Goal: Information Seeking & Learning: Check status

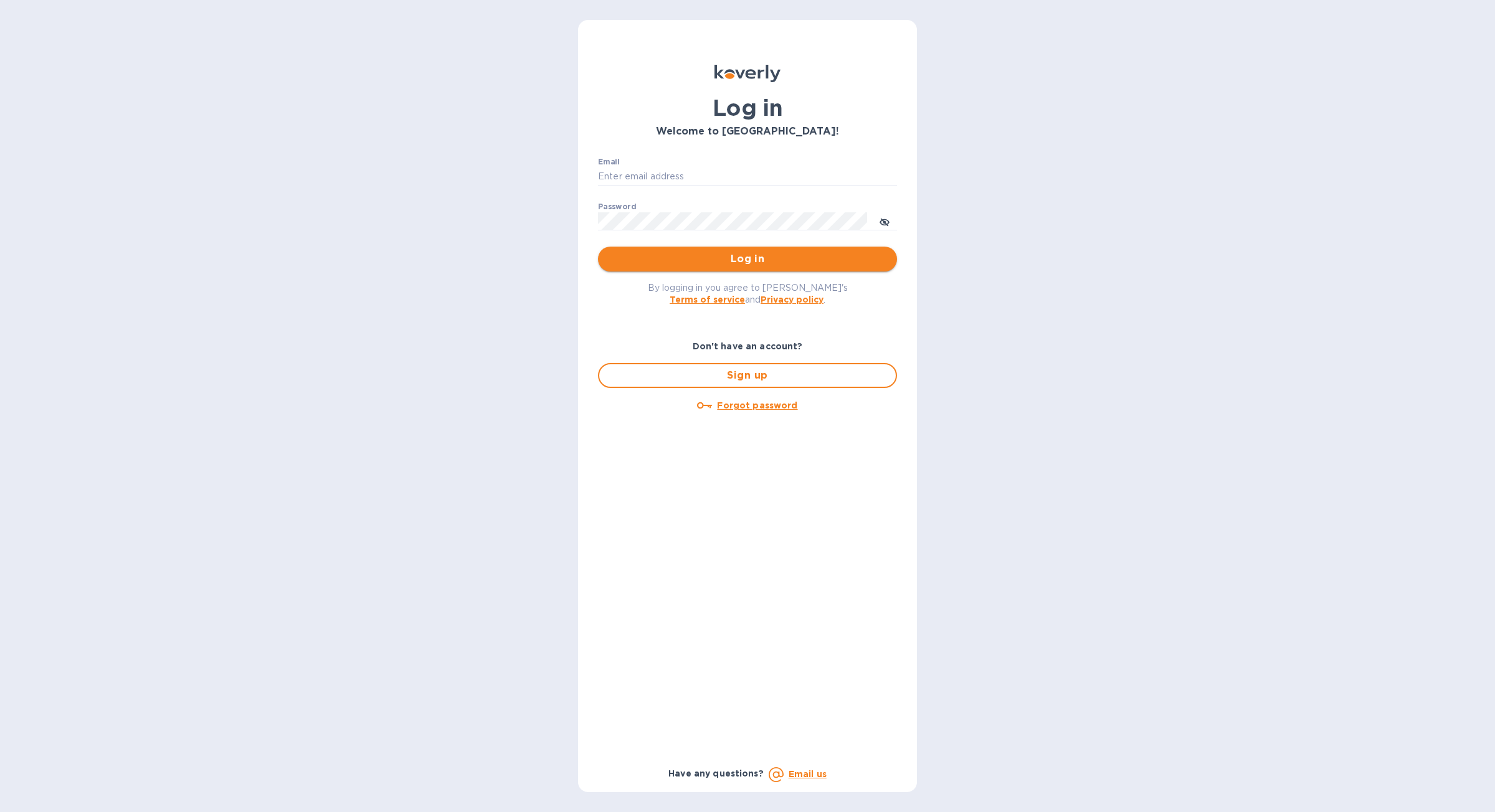
type input "mike@koverly.com"
click at [728, 267] on button "Log in" at bounding box center [748, 258] width 299 height 25
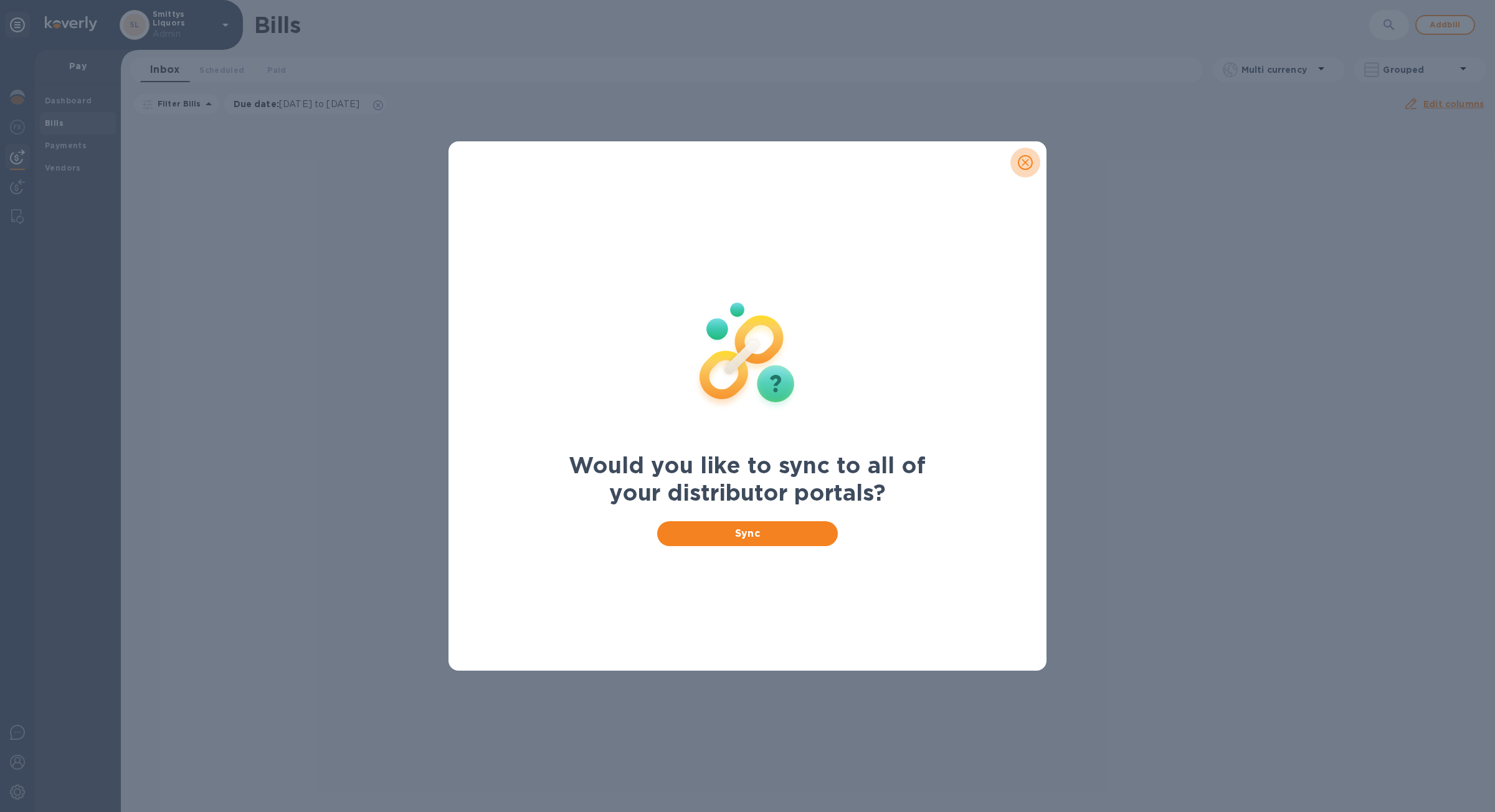
click at [1022, 164] on icon "close" at bounding box center [1025, 162] width 7 height 7
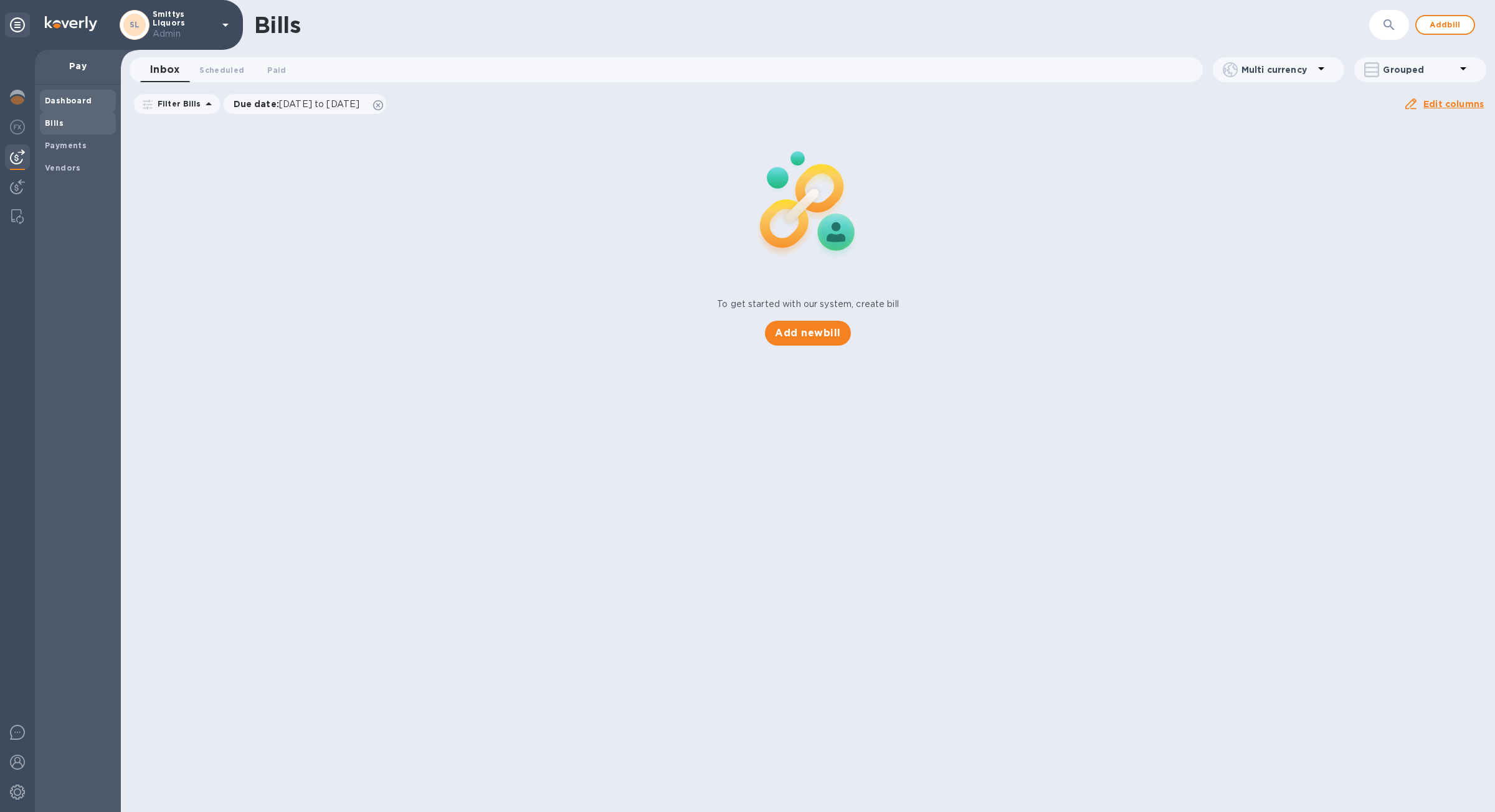
click at [69, 106] on span "Dashboard" at bounding box center [68, 101] width 47 height 13
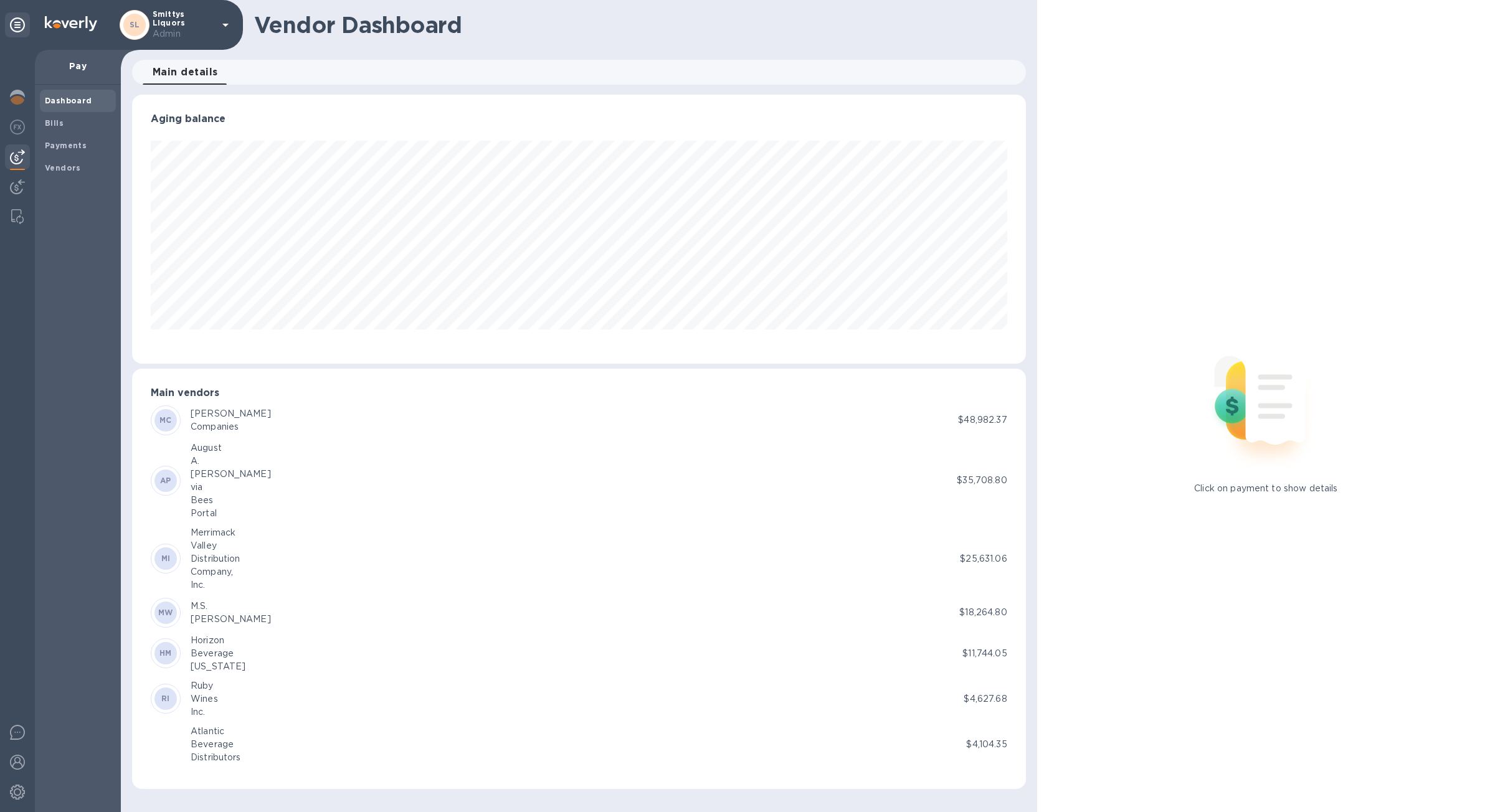
scroll to position [269, 893]
click at [69, 129] on span "Bills" at bounding box center [78, 123] width 66 height 13
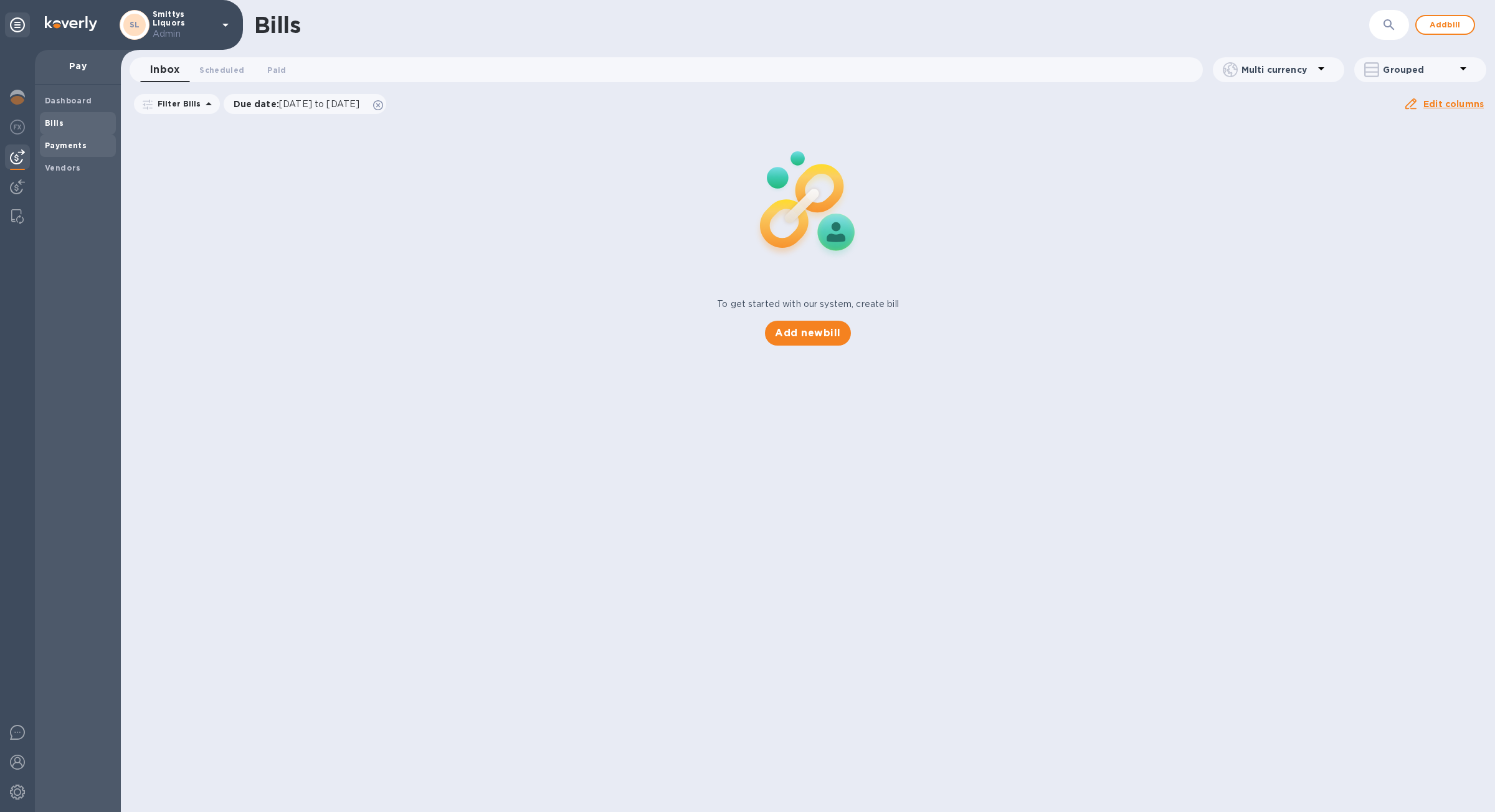
click at [69, 141] on b "Payments" at bounding box center [66, 145] width 42 height 9
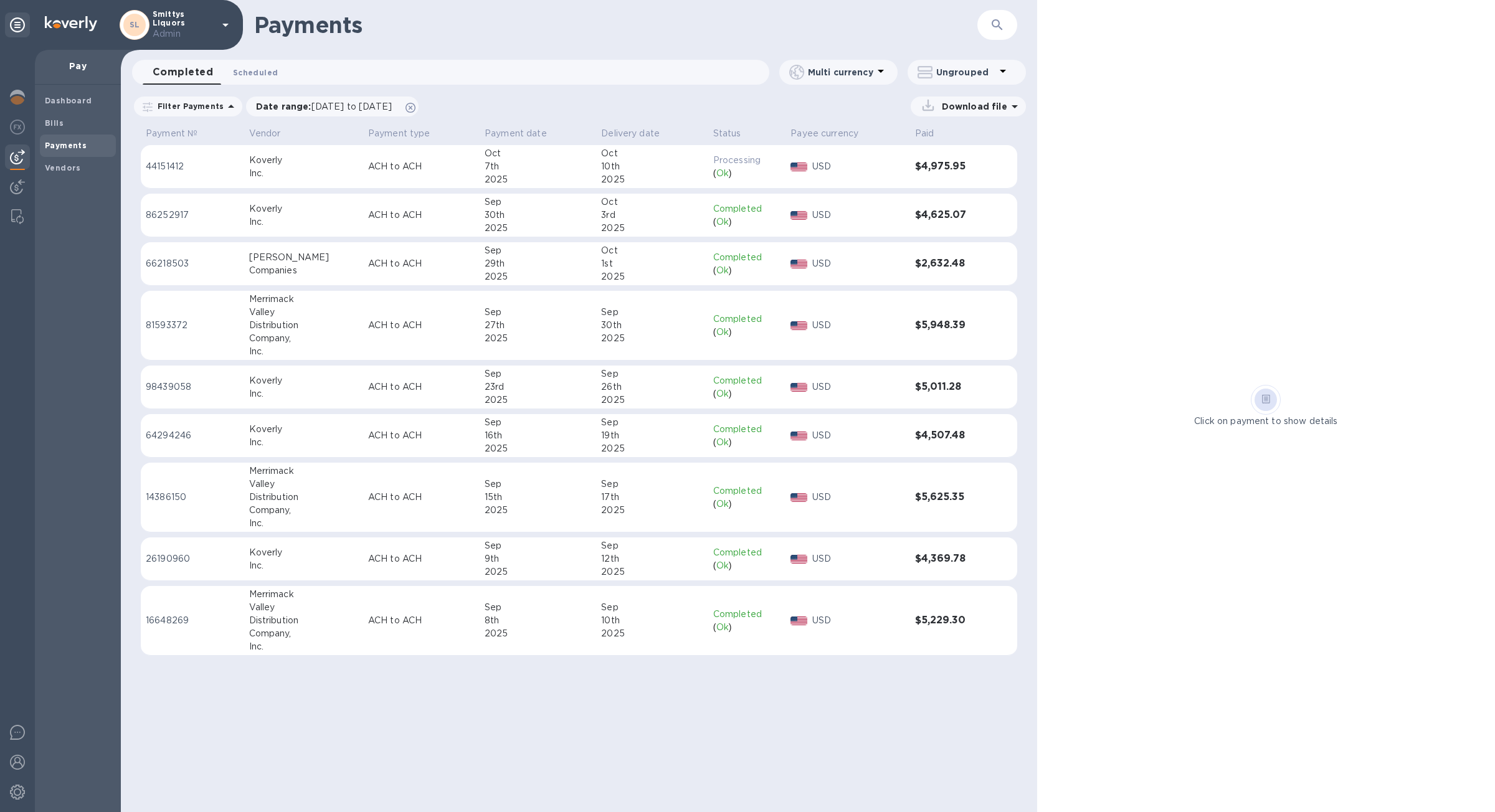
click at [260, 60] on button "Scheduled 0" at bounding box center [255, 72] width 65 height 25
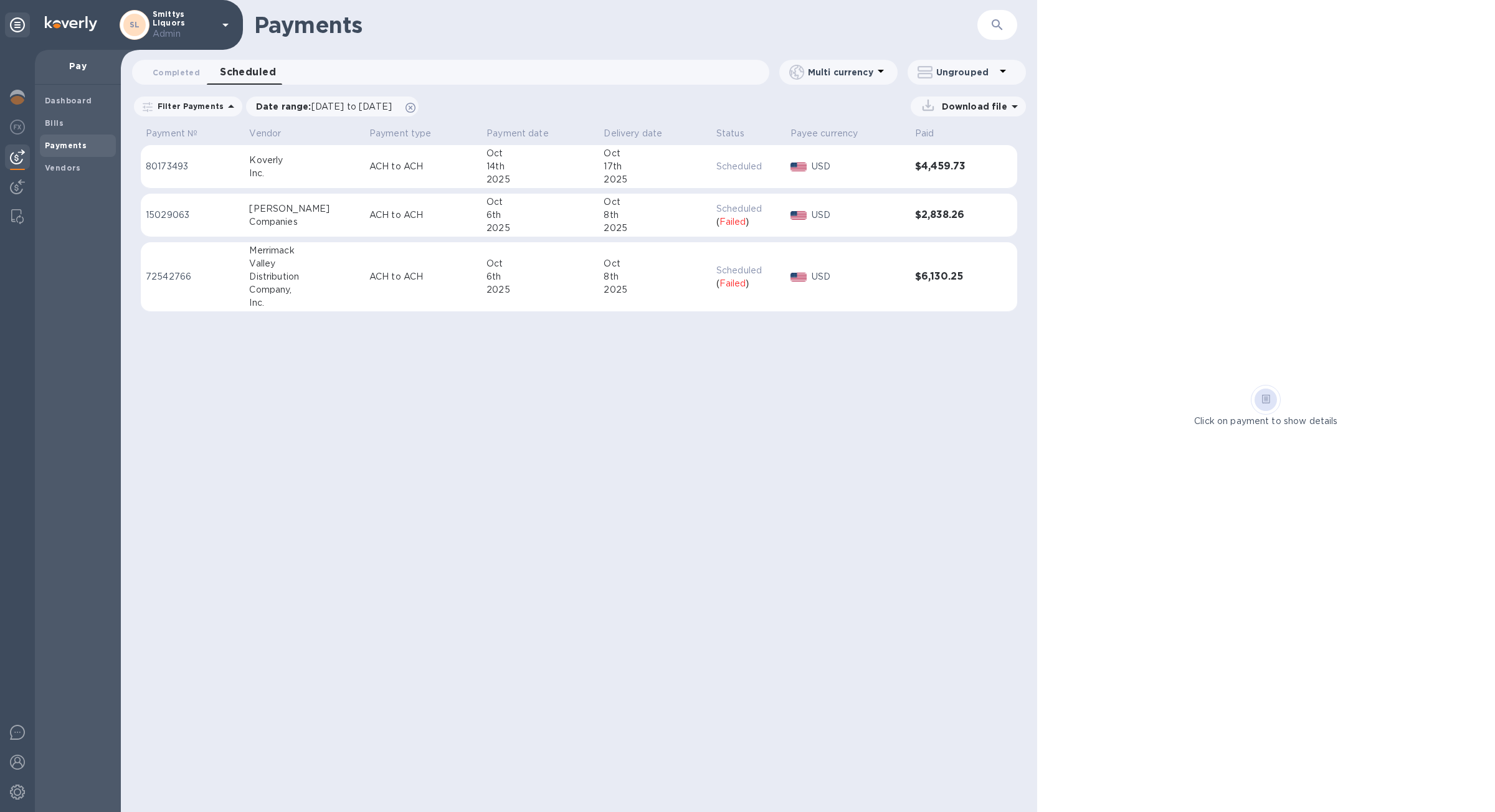
click at [741, 231] on td "Scheduled ( Failed )" at bounding box center [748, 215] width 74 height 44
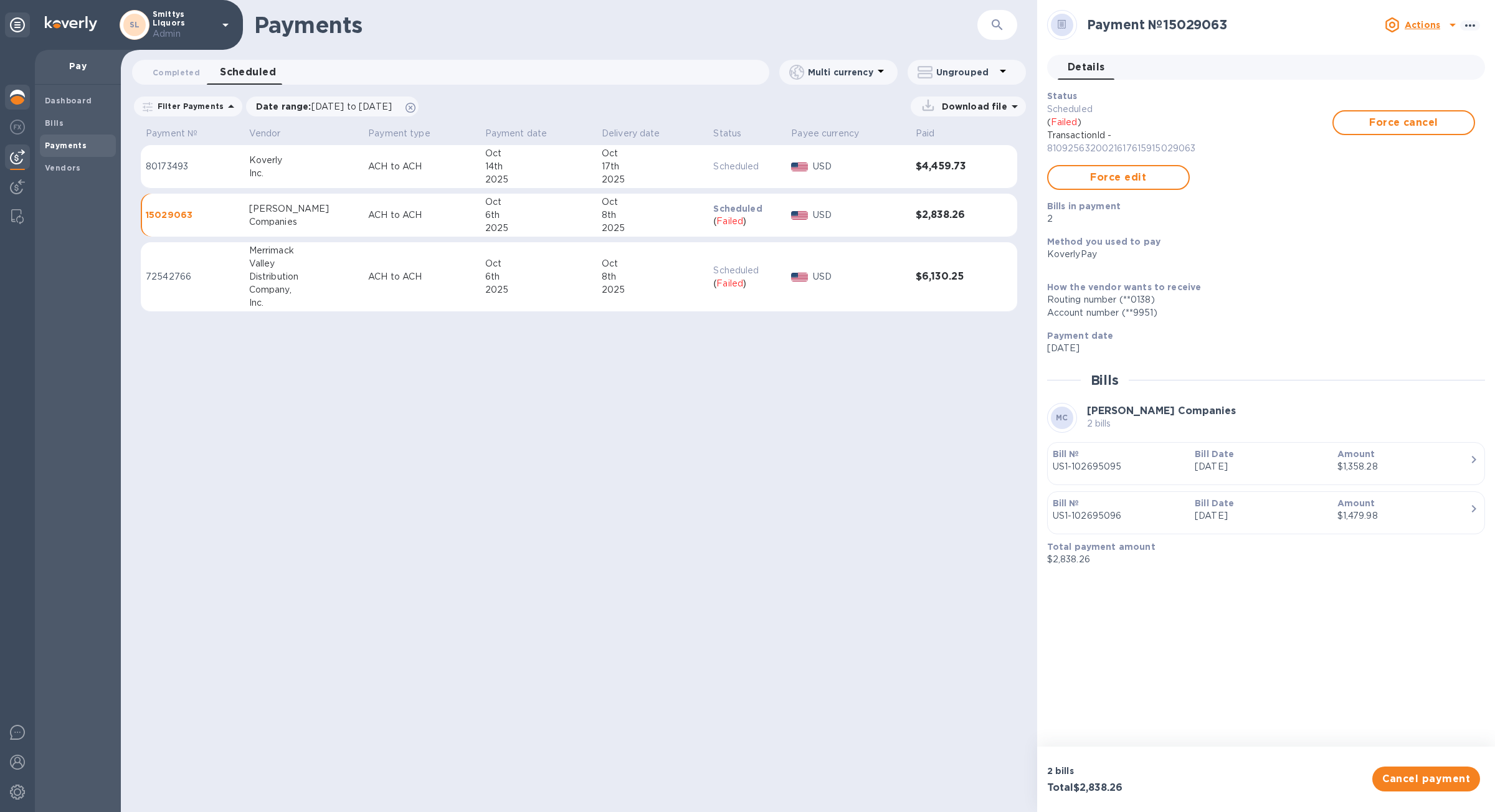
click at [13, 95] on img at bounding box center [17, 97] width 15 height 15
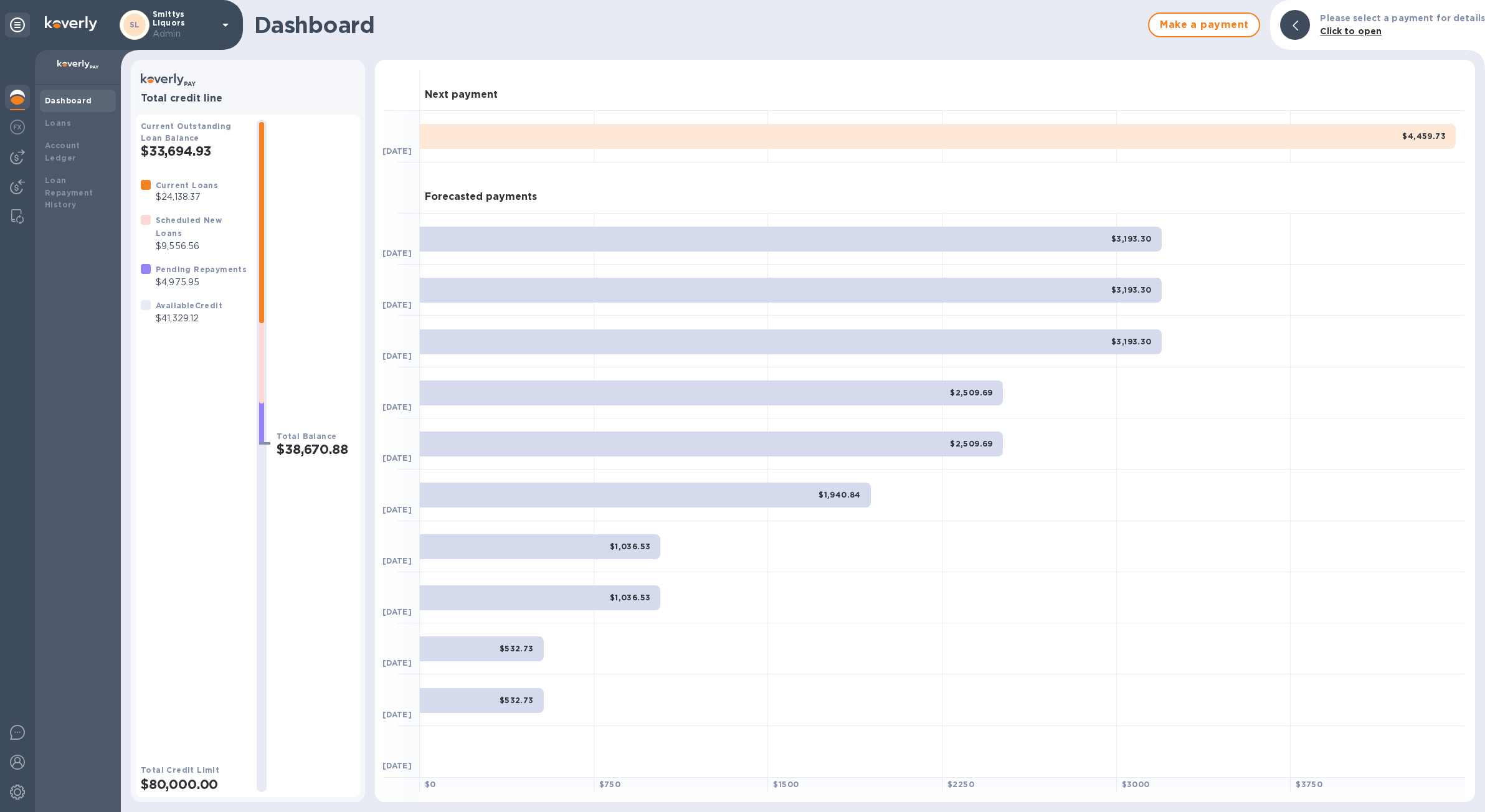
click at [452, 490] on div "$1,940.84" at bounding box center [645, 494] width 451 height 25
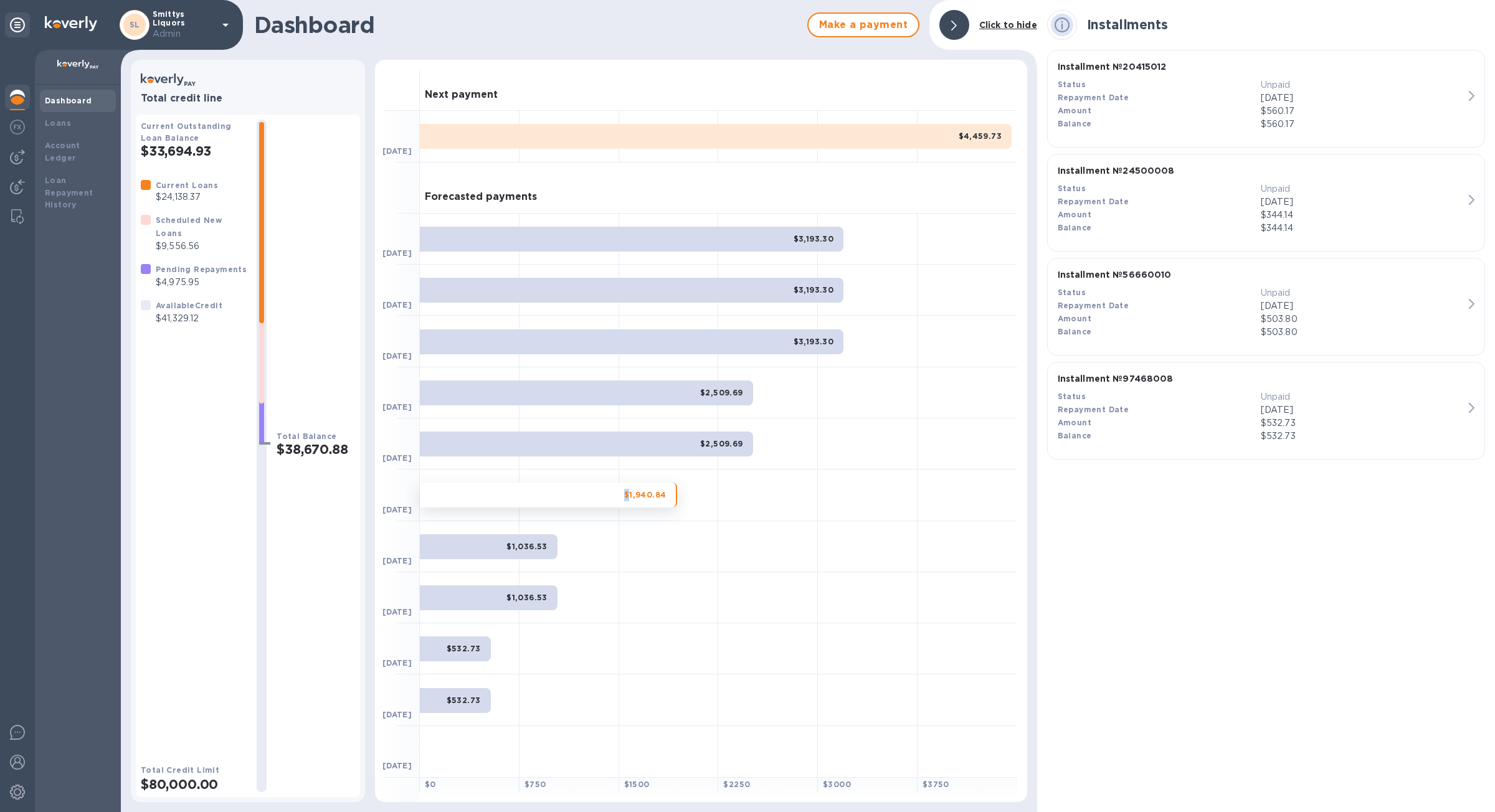
click at [452, 490] on div "$1,940.84" at bounding box center [549, 494] width 257 height 25
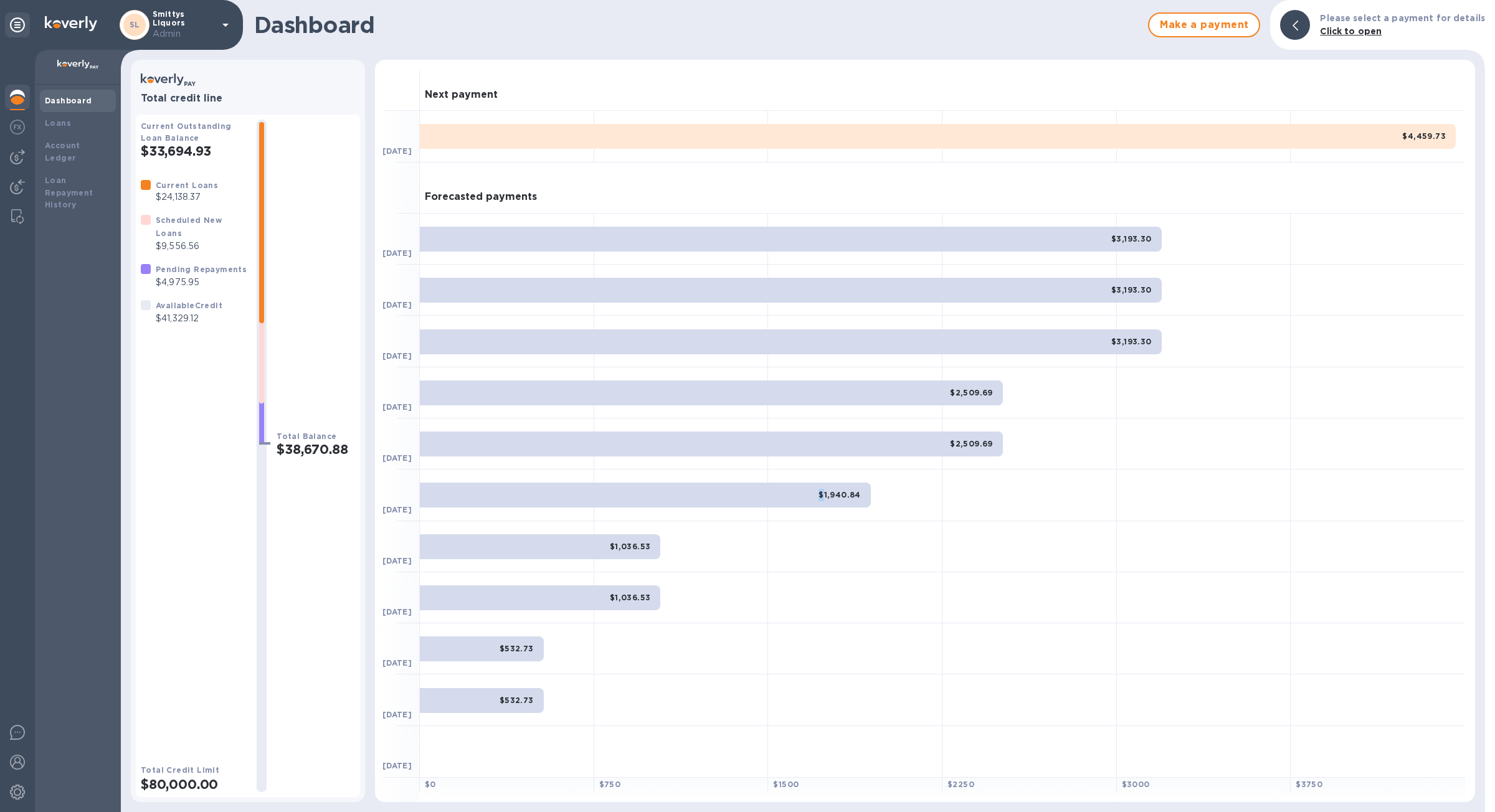
click at [452, 490] on div "$1,940.84" at bounding box center [645, 494] width 451 height 25
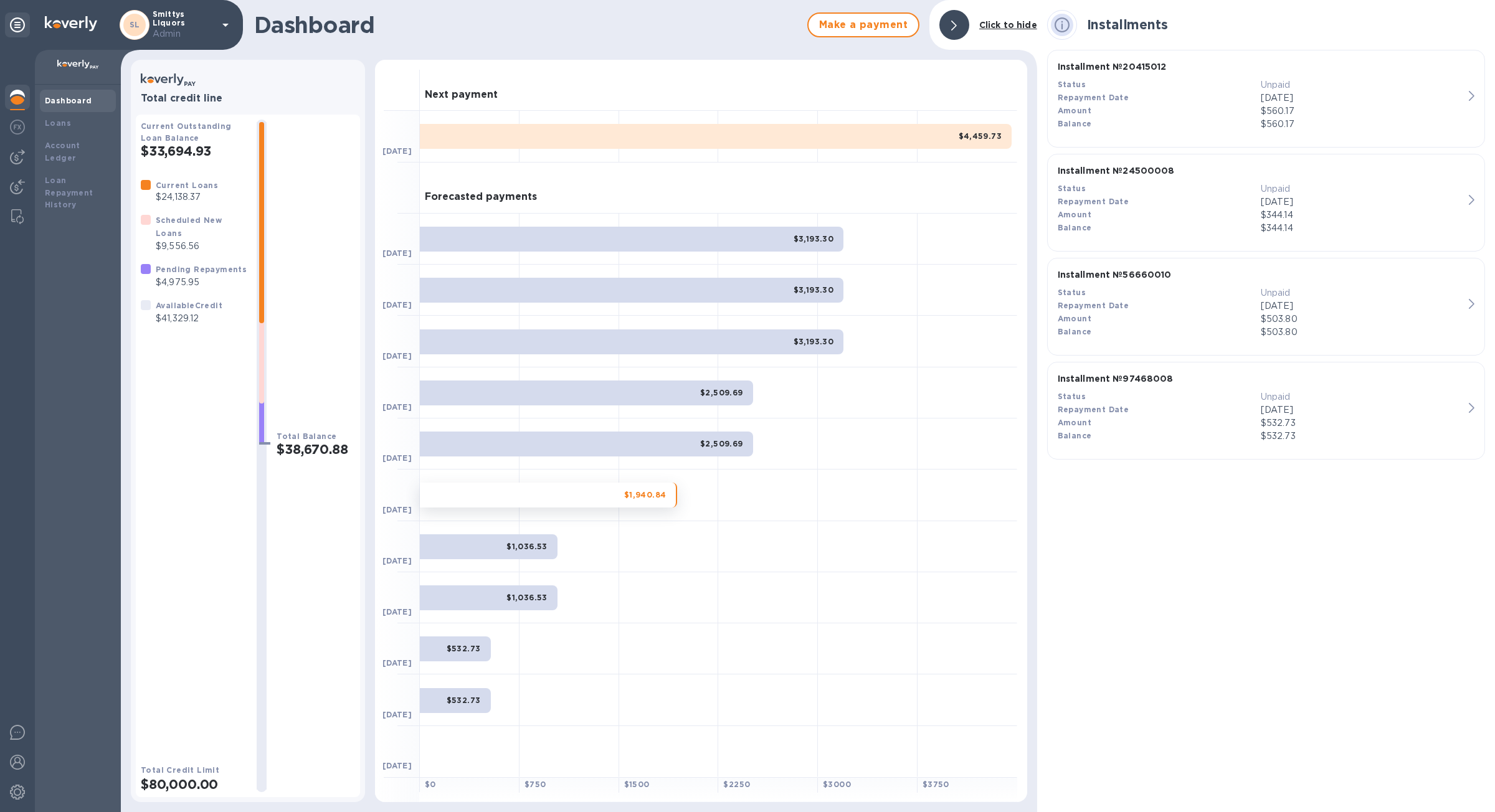
click at [452, 490] on div "$1,940.84" at bounding box center [549, 494] width 257 height 25
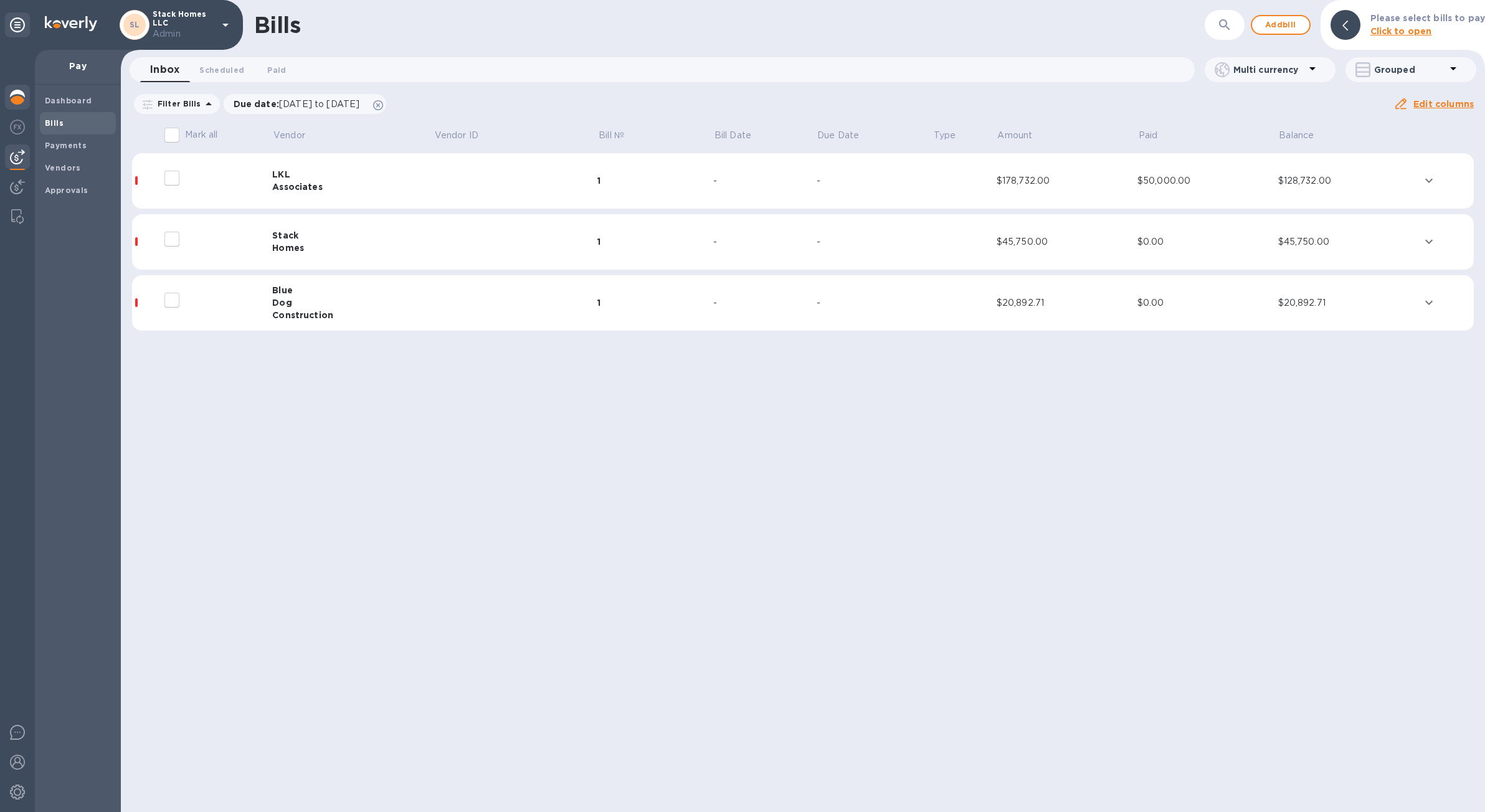
click at [23, 95] on img at bounding box center [17, 97] width 15 height 15
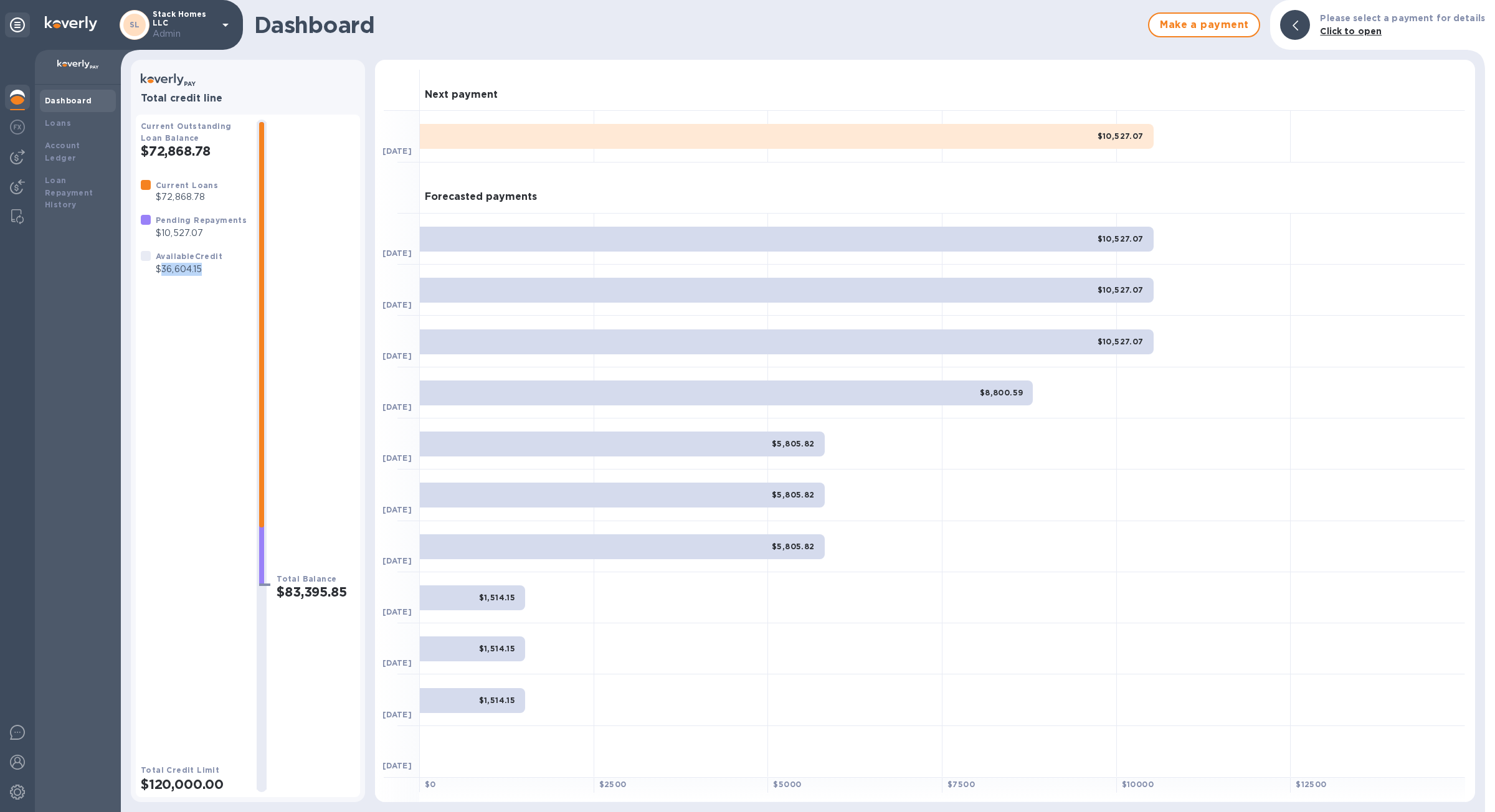
drag, startPoint x: 212, startPoint y: 269, endPoint x: 160, endPoint y: 272, distance: 52.1
click at [160, 272] on p "$36,604.15" at bounding box center [189, 269] width 67 height 13
click at [206, 292] on div "Current Loans $72,868.78 Pending Repayments $10,527.07 Available Credit $36,604…" at bounding box center [193, 461] width 106 height 565
click at [16, 155] on img at bounding box center [17, 157] width 15 height 15
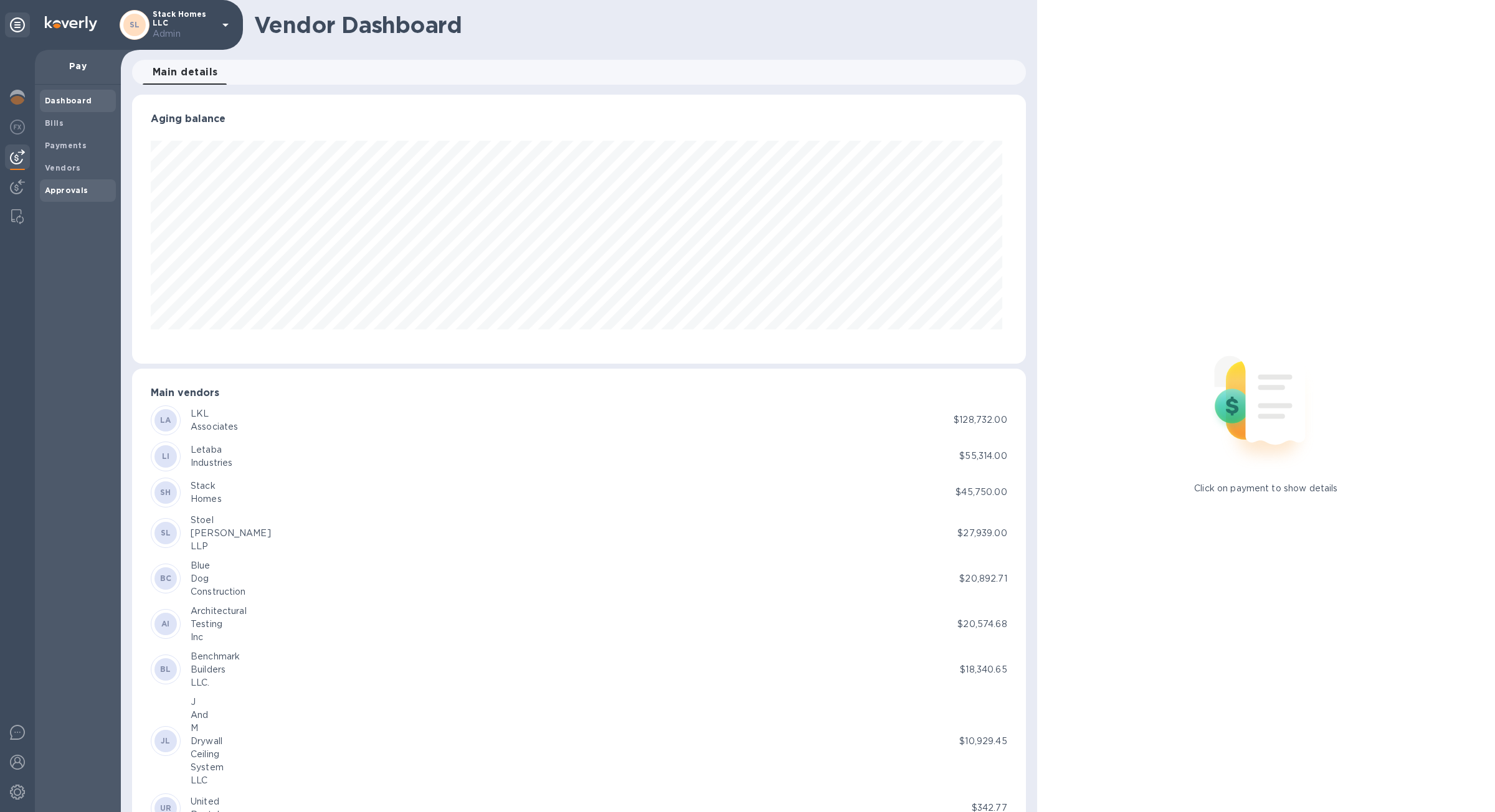
scroll to position [269, 888]
click at [91, 189] on span "Approvals" at bounding box center [78, 191] width 66 height 13
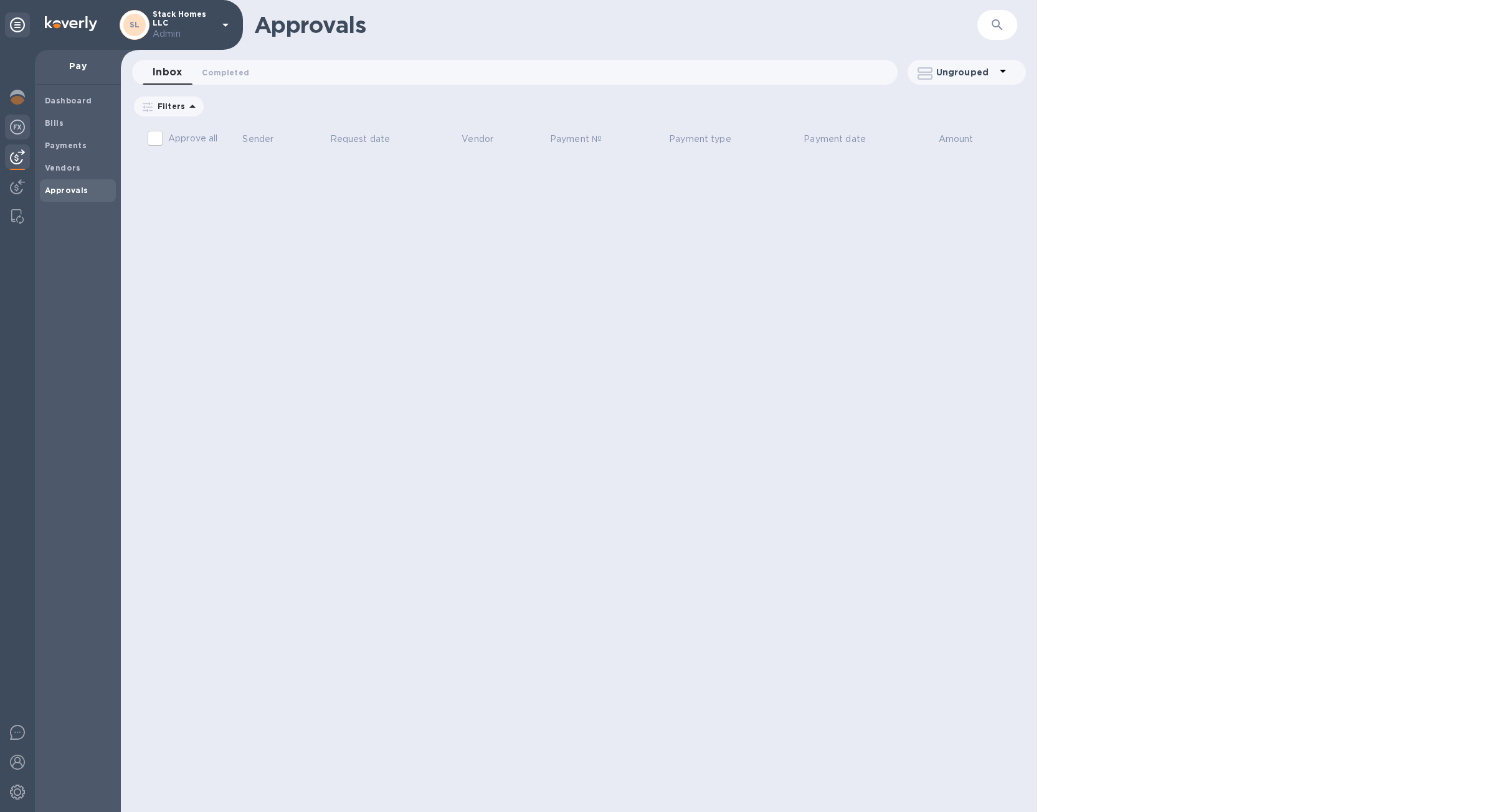
click at [16, 140] on div at bounding box center [16, 129] width 25 height 27
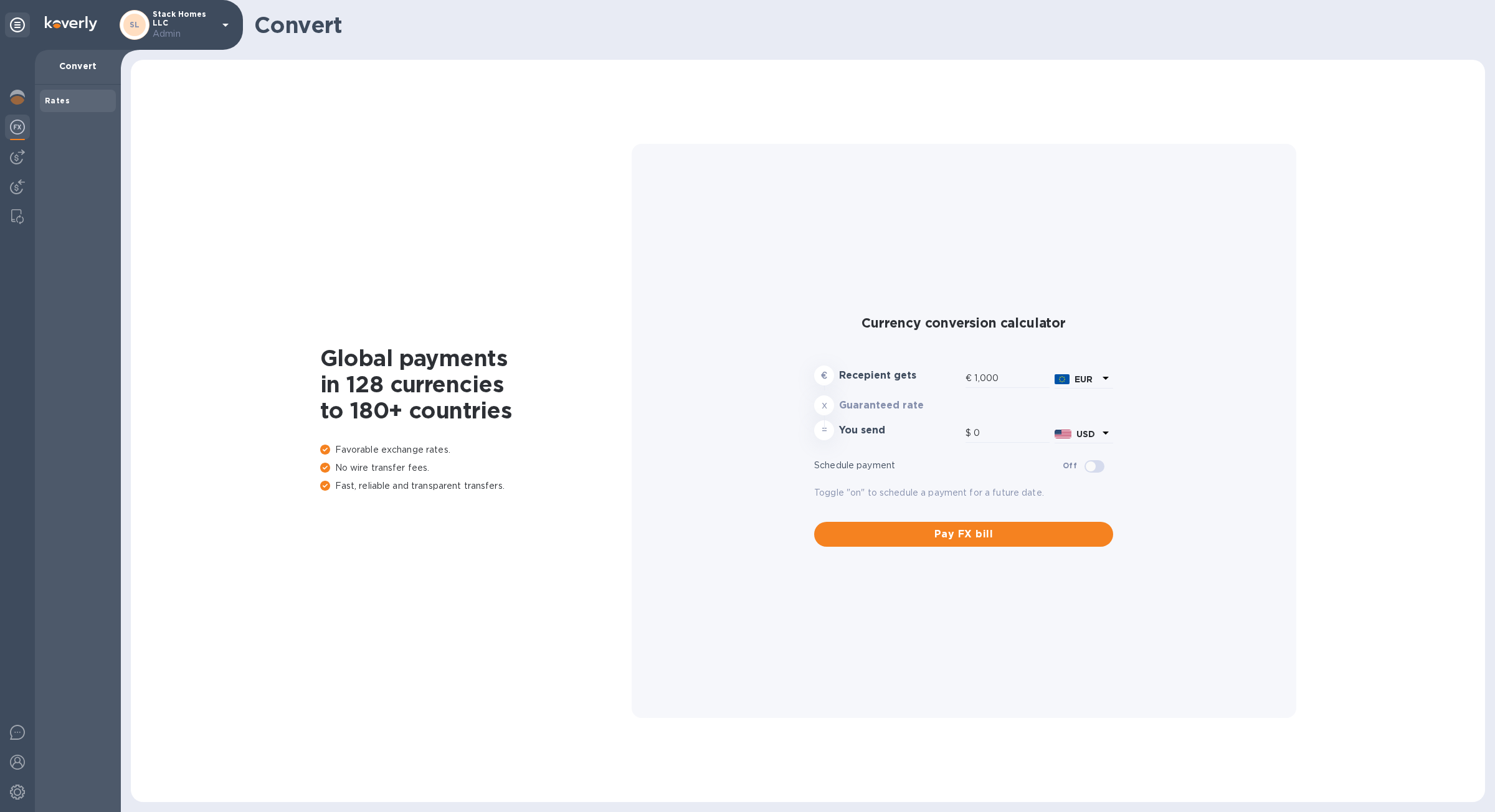
click at [15, 172] on div at bounding box center [17, 431] width 35 height 762
type input "1,172.31"
click at [15, 164] on div at bounding box center [16, 156] width 25 height 25
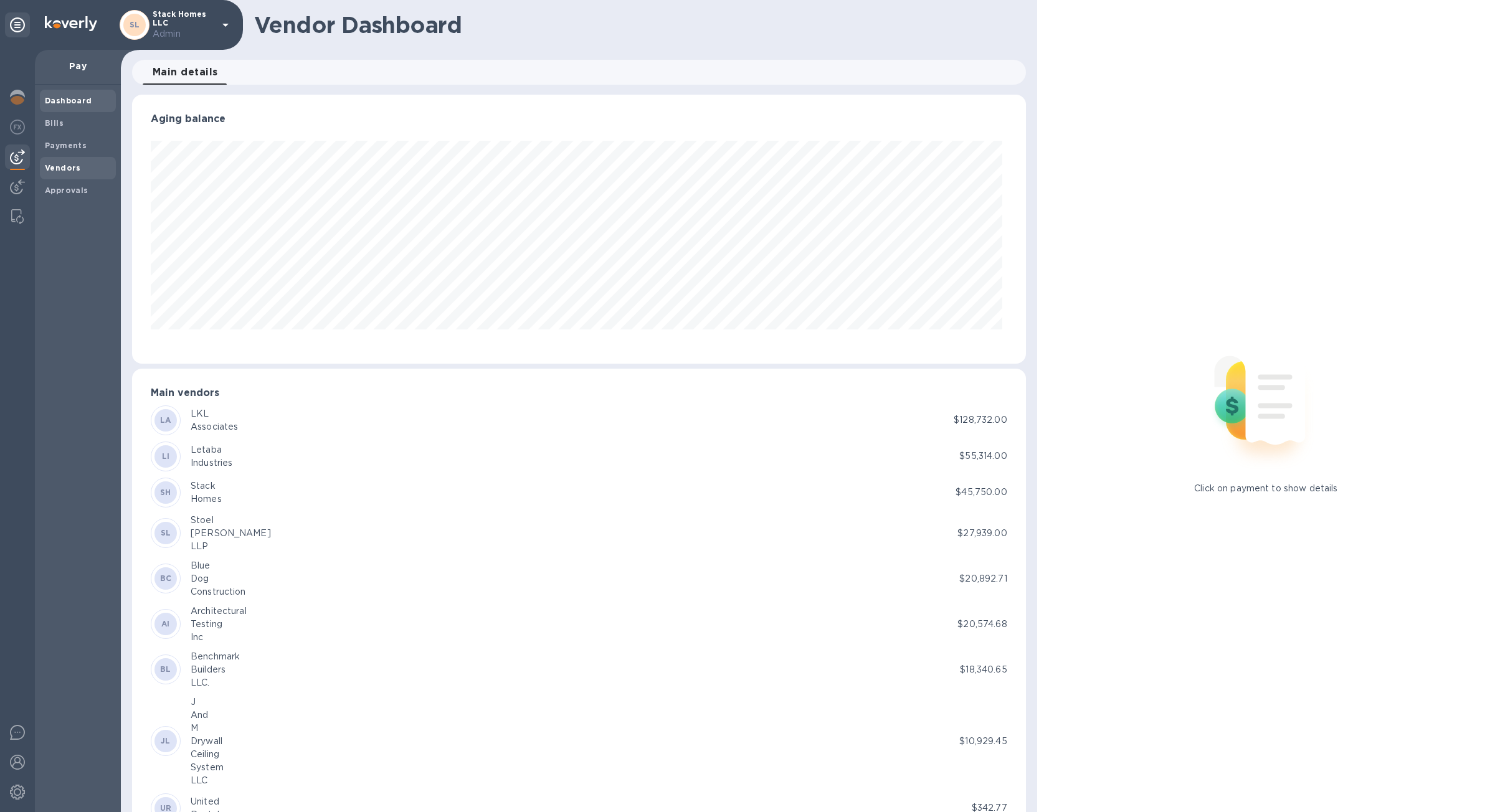
scroll to position [269, 888]
click at [70, 150] on b "Payments" at bounding box center [66, 145] width 42 height 9
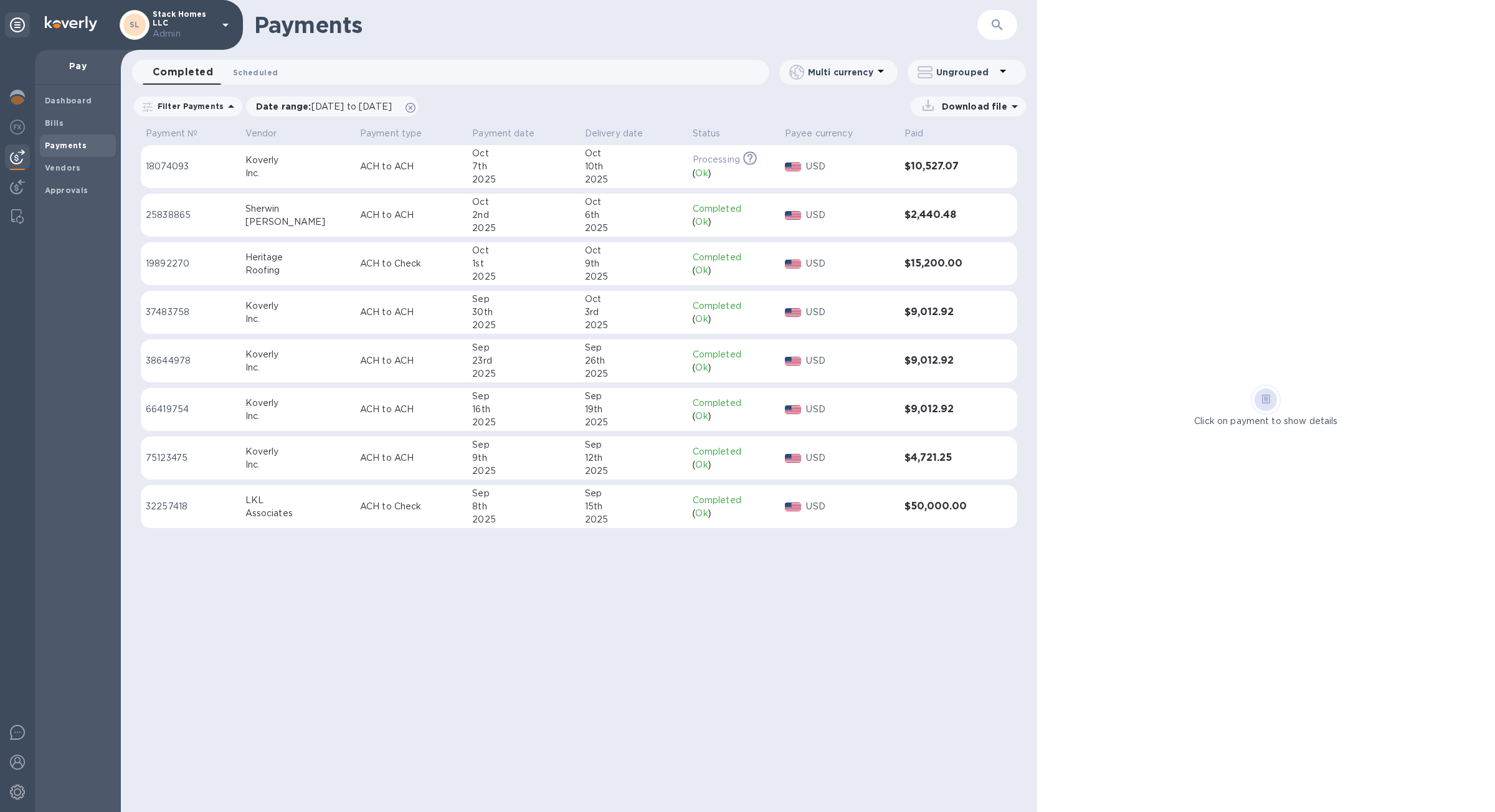
click at [264, 68] on span "Scheduled 0" at bounding box center [255, 72] width 45 height 13
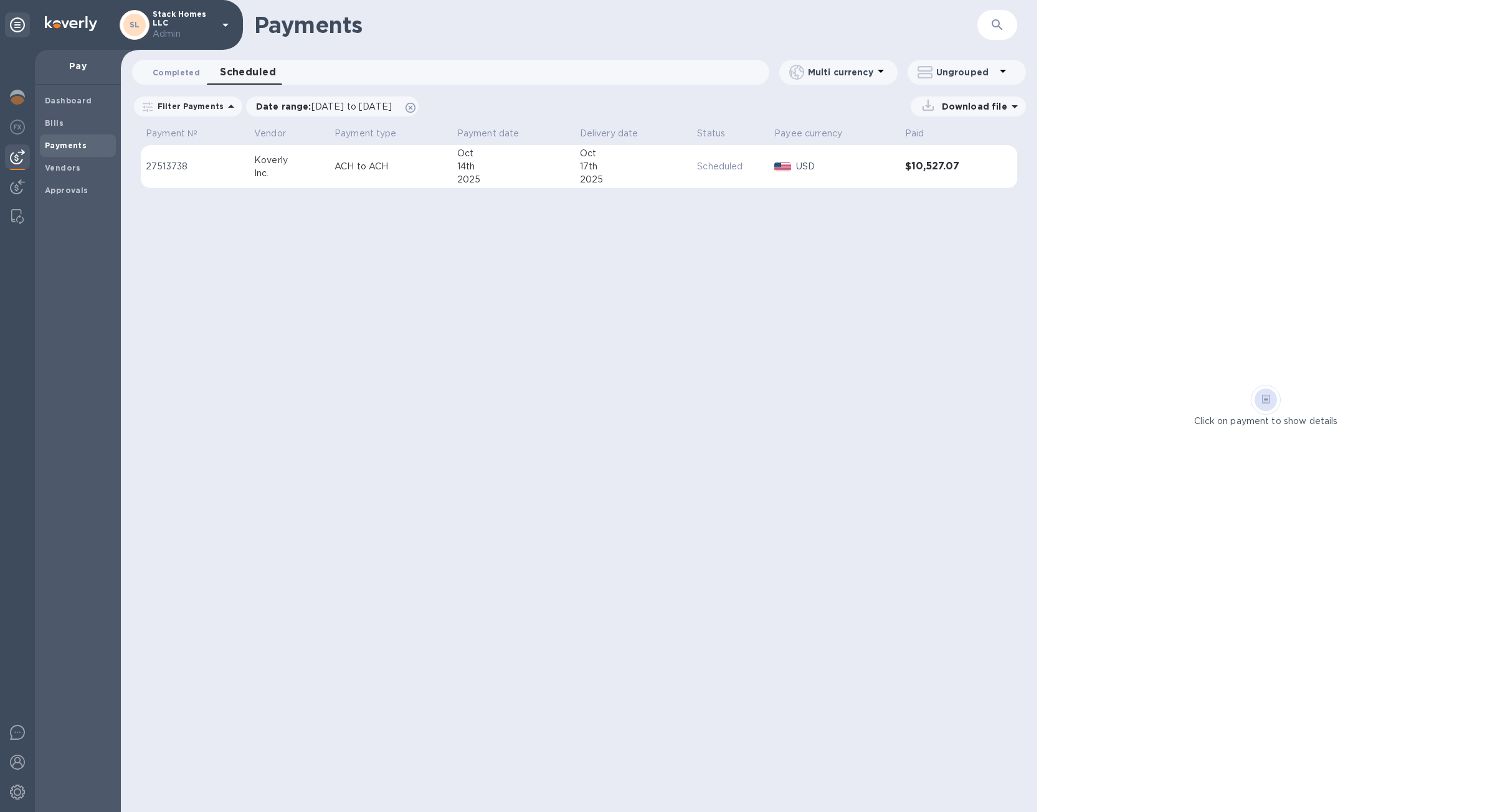
click at [190, 71] on span "Completed 0" at bounding box center [176, 72] width 47 height 13
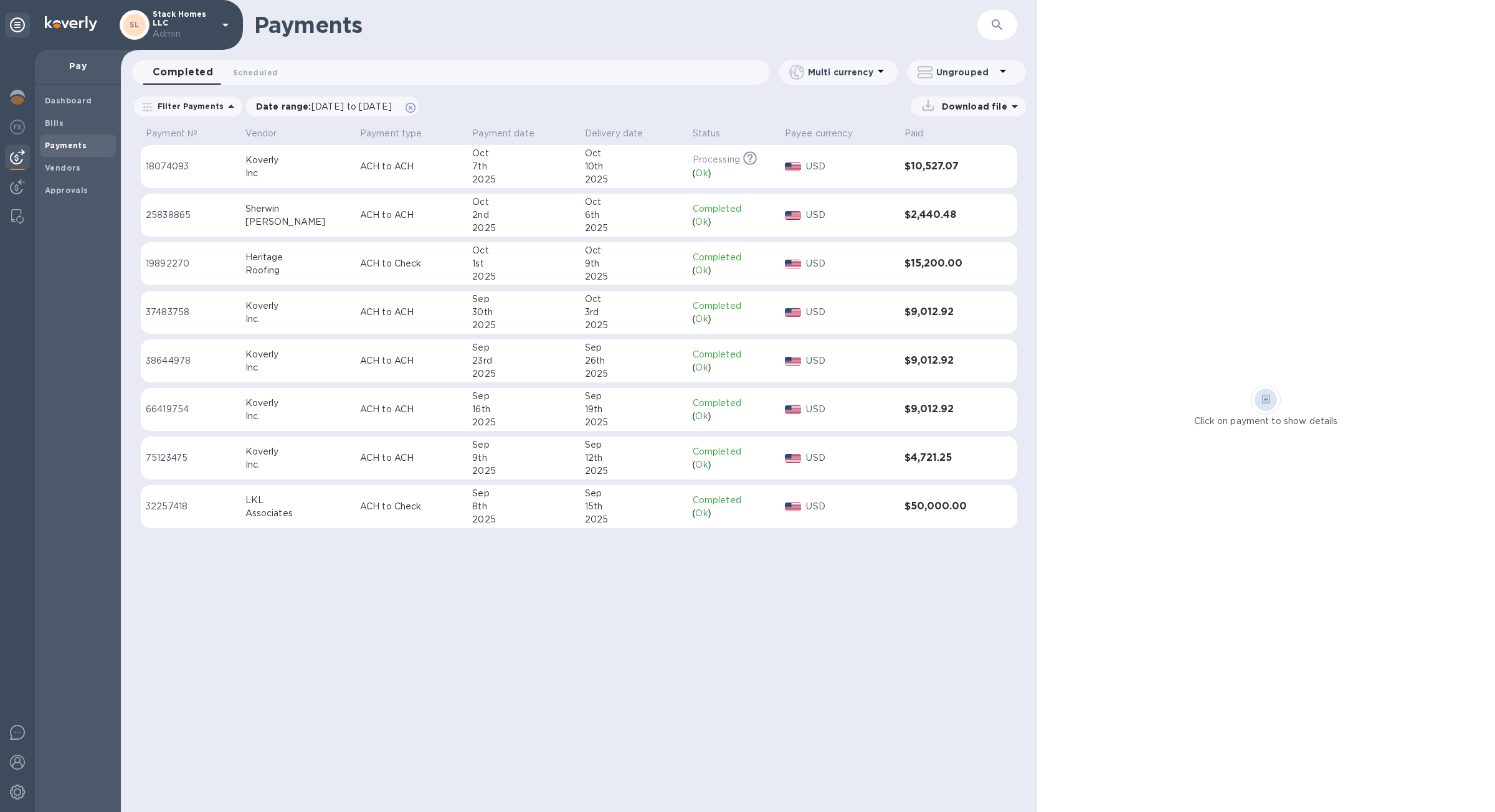
click at [1014, 23] on div "​" at bounding box center [998, 25] width 40 height 30
click at [1006, 24] on button "button" at bounding box center [997, 25] width 30 height 30
paste input "20,892.71"
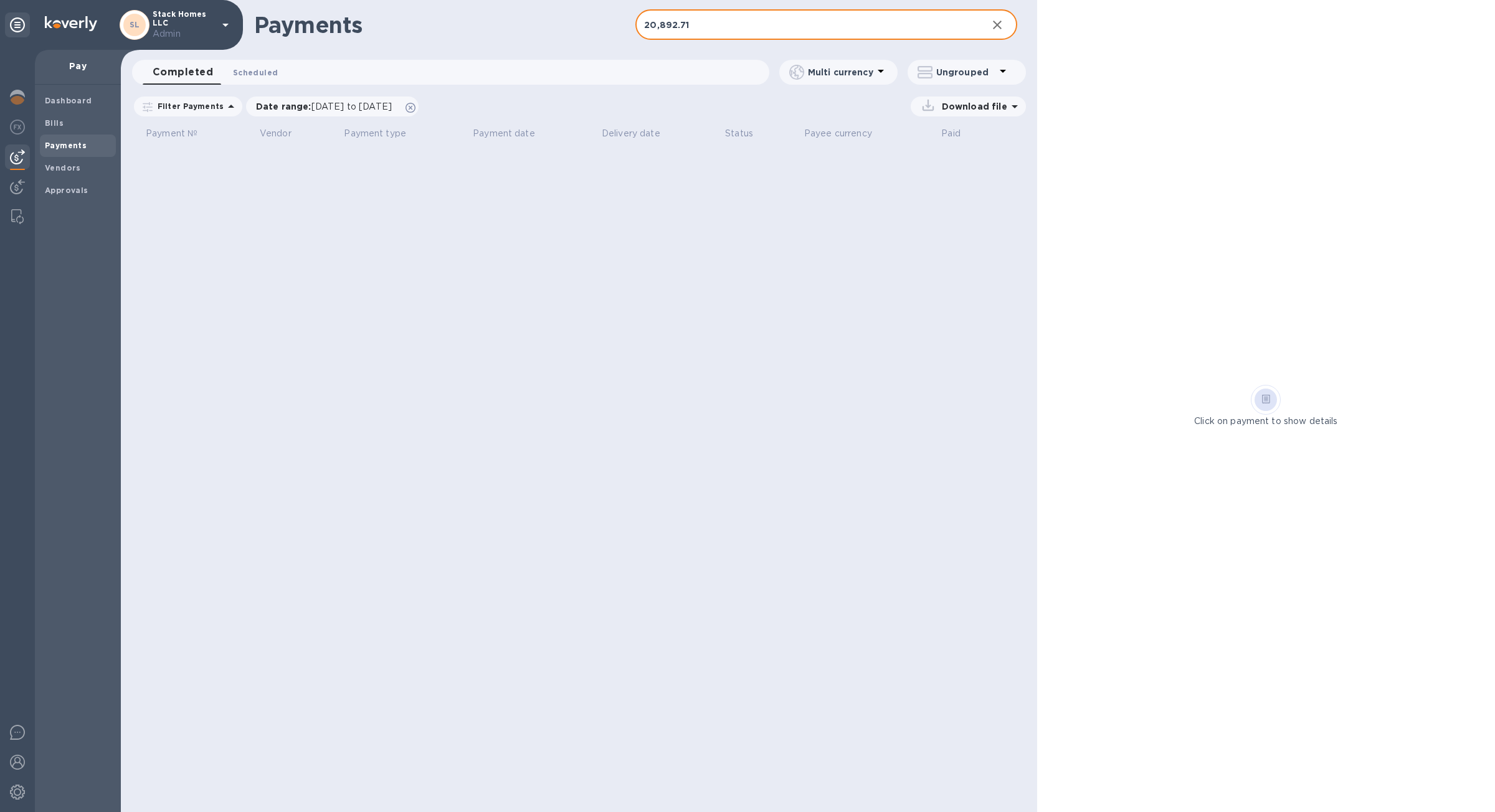
type input "20,892.71"
click at [273, 70] on button "Scheduled 0" at bounding box center [255, 72] width 65 height 25
click at [419, 109] on div "Date range : [DATE] to [DATE]" at bounding box center [332, 107] width 172 height 20
click at [415, 107] on icon at bounding box center [410, 108] width 10 height 10
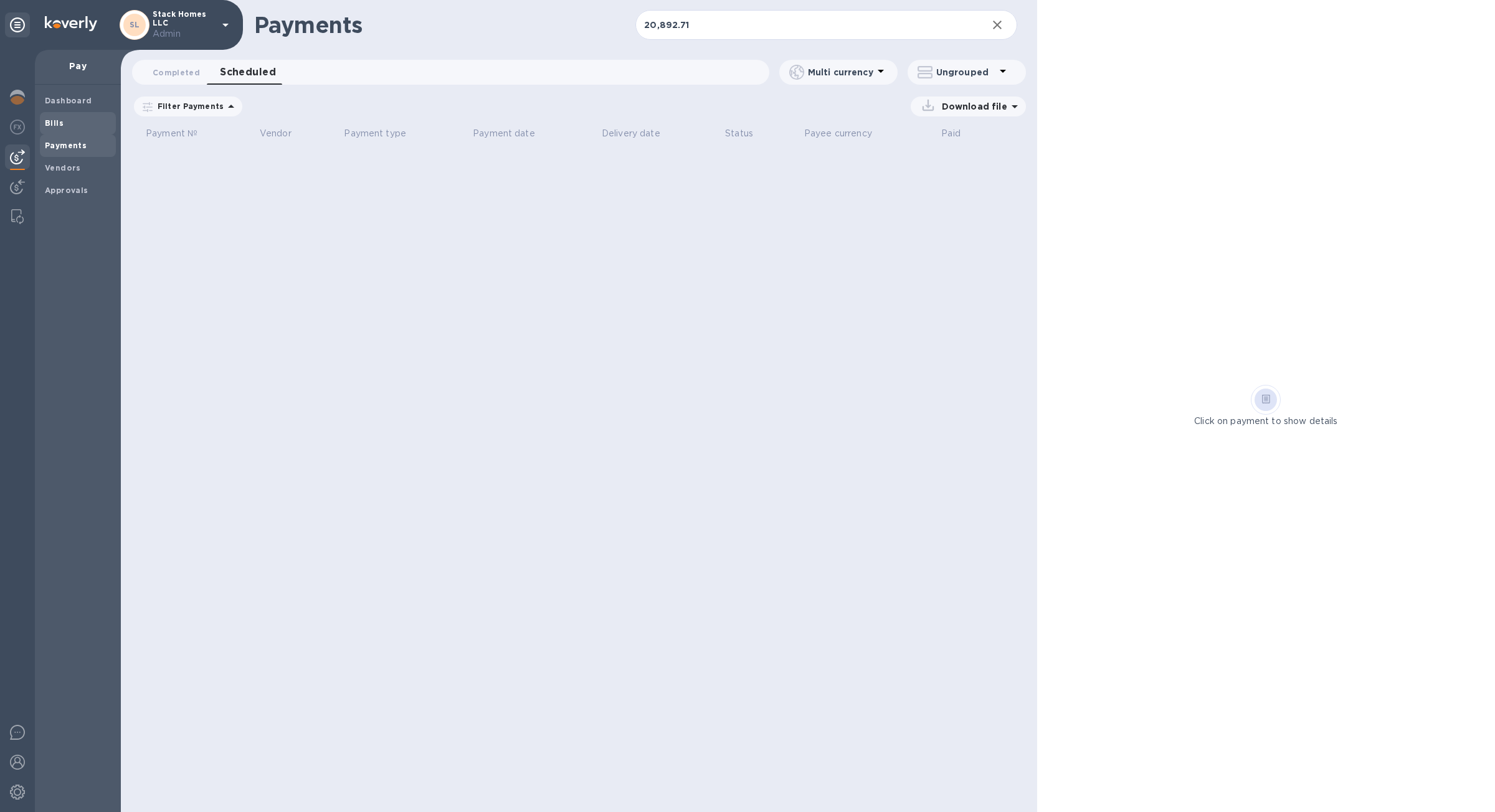
click at [74, 129] on span "Bills" at bounding box center [78, 123] width 66 height 13
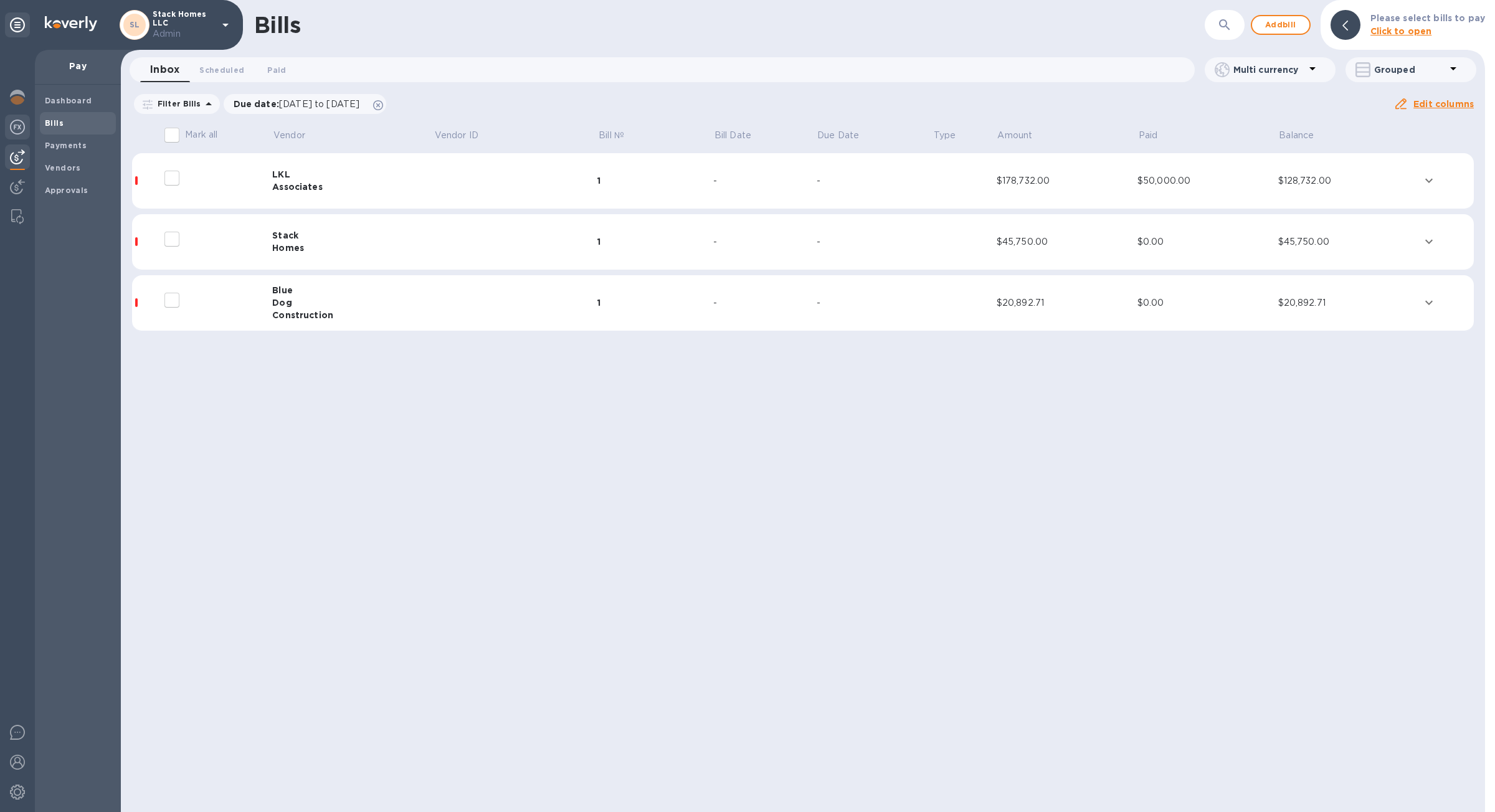
click at [15, 126] on img at bounding box center [17, 127] width 15 height 15
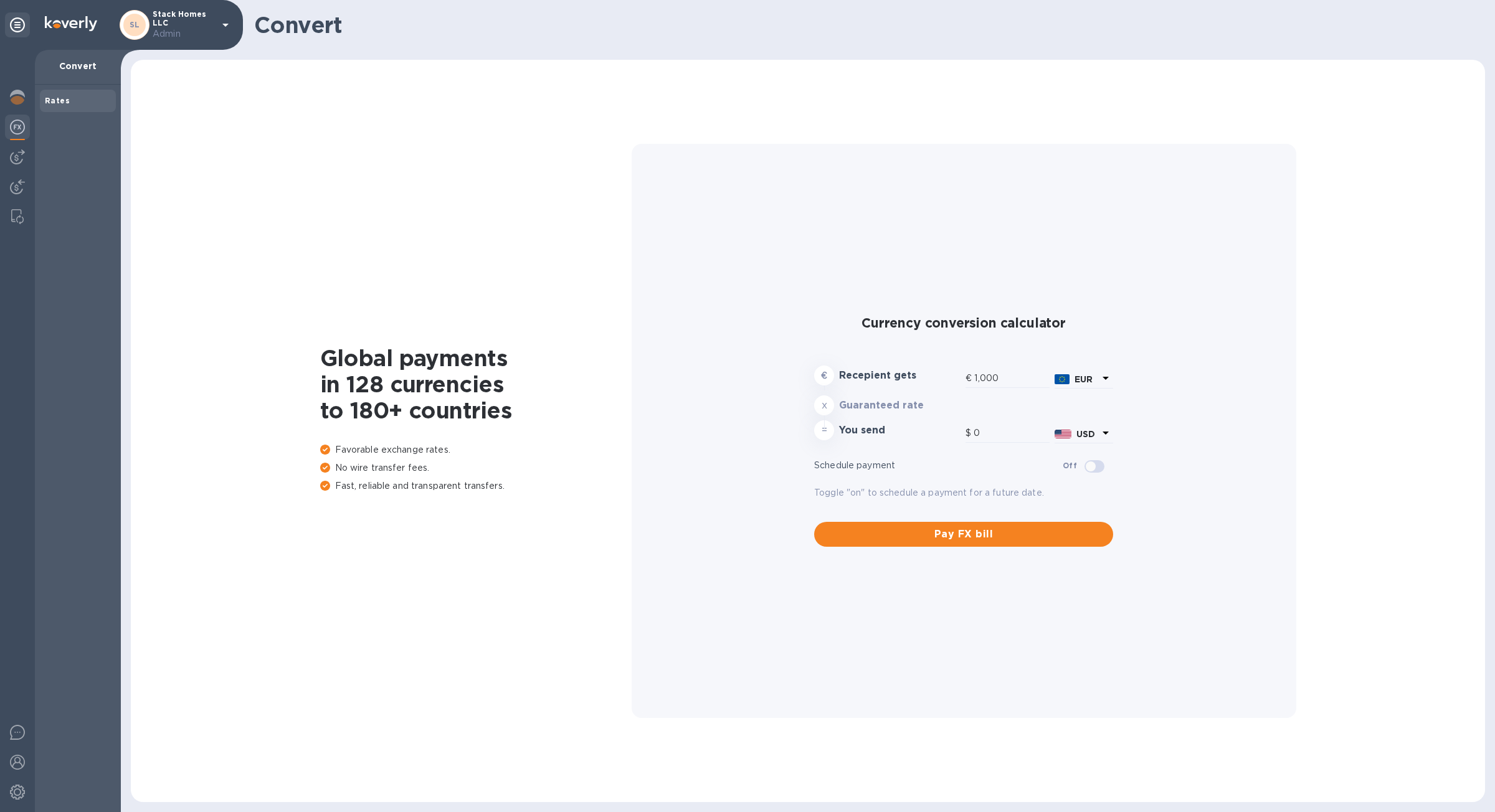
type input "1,172.31"
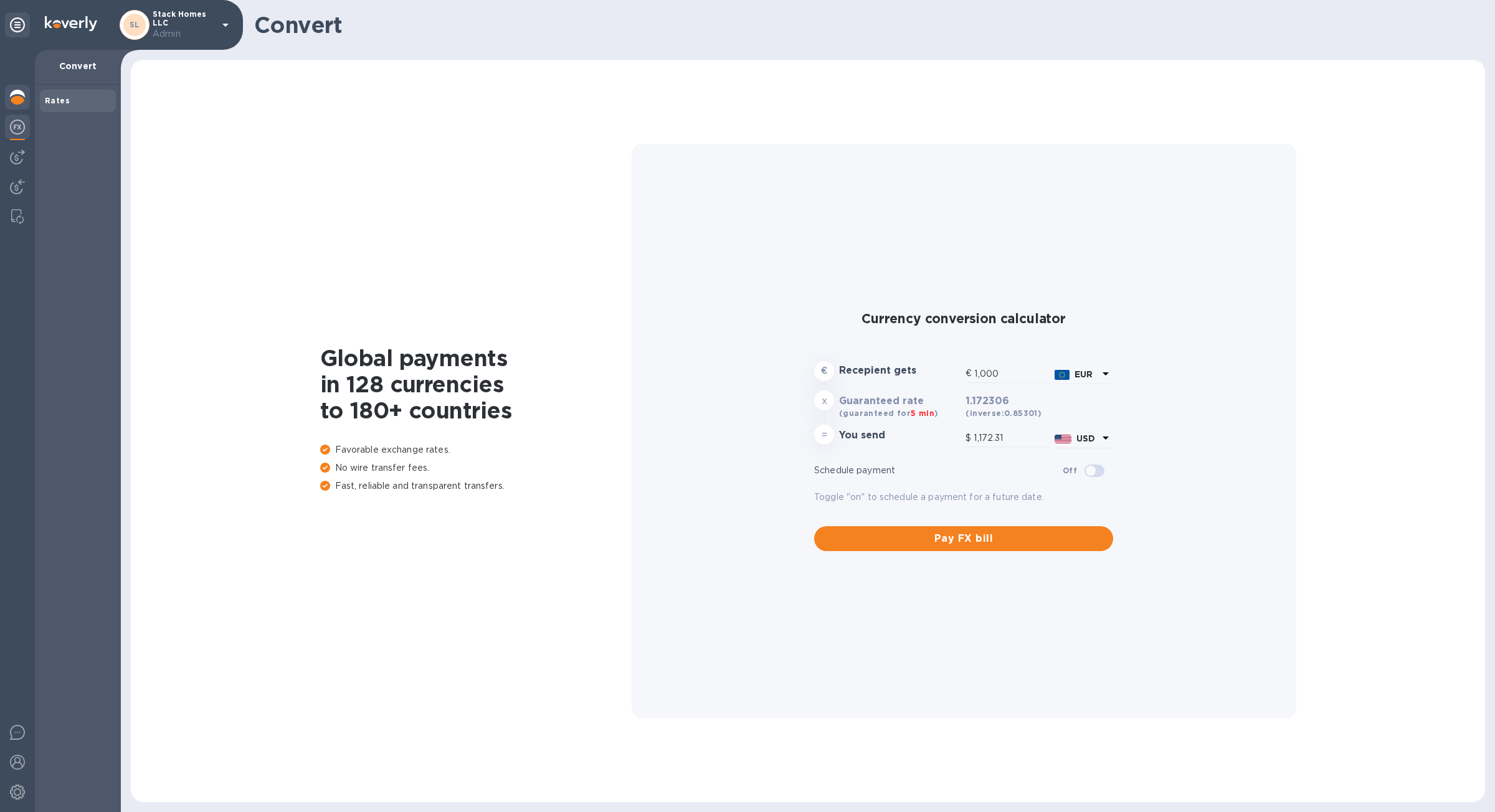
click at [16, 107] on div at bounding box center [16, 99] width 25 height 27
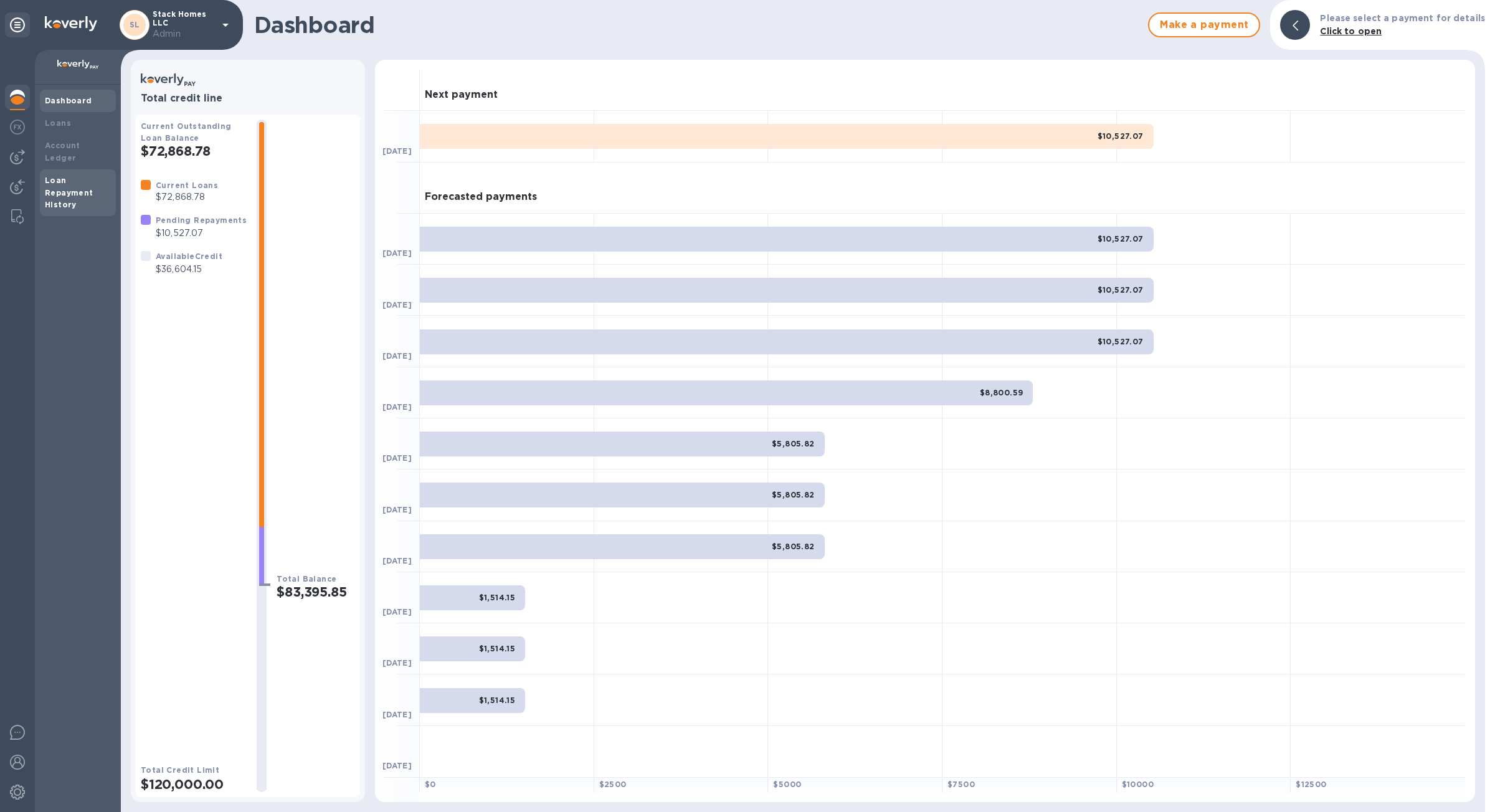
click at [87, 177] on b "Loan Repayment History" at bounding box center [68, 193] width 48 height 35
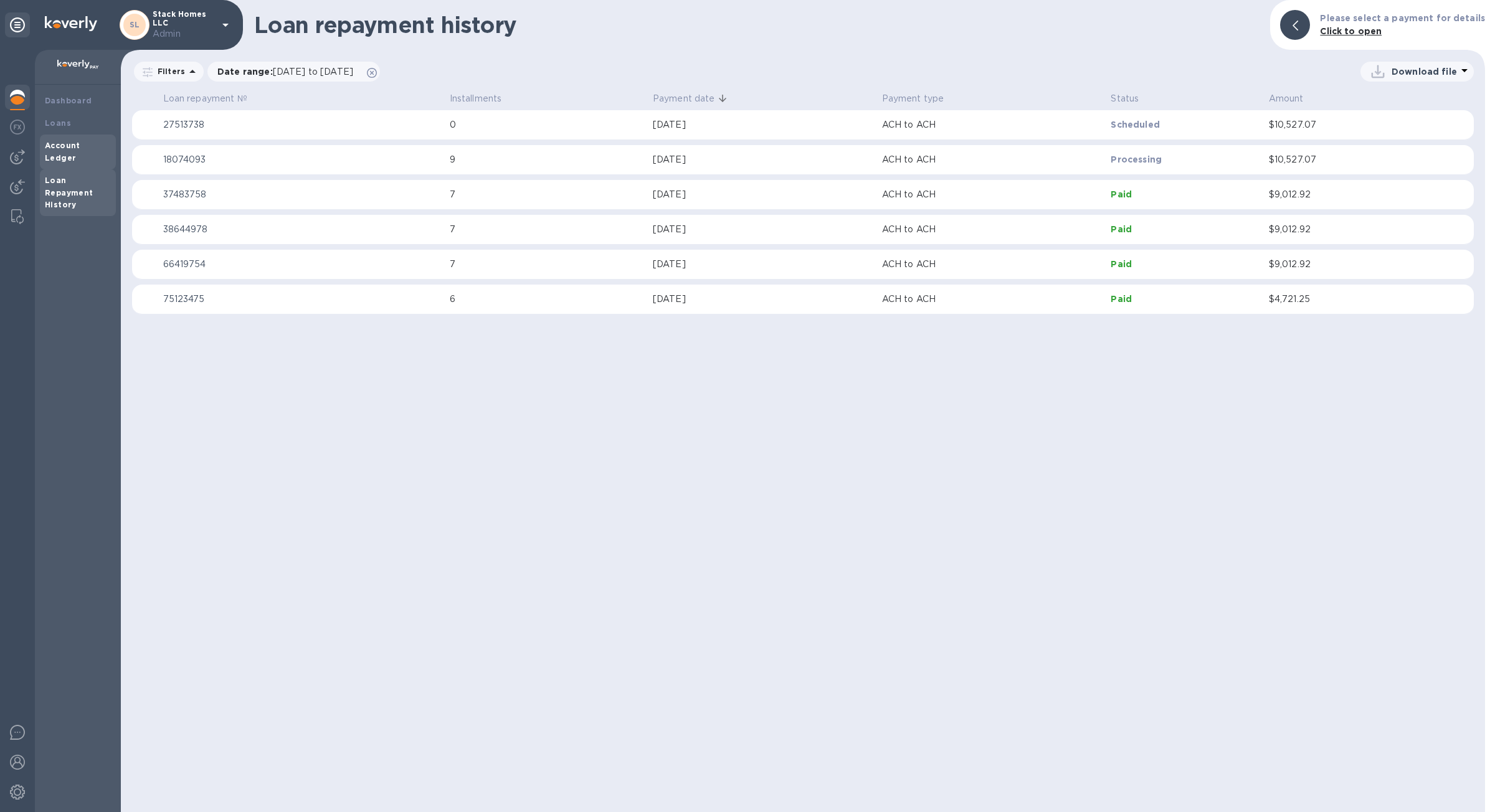
click at [78, 147] on b "Account Ledger" at bounding box center [62, 151] width 36 height 22
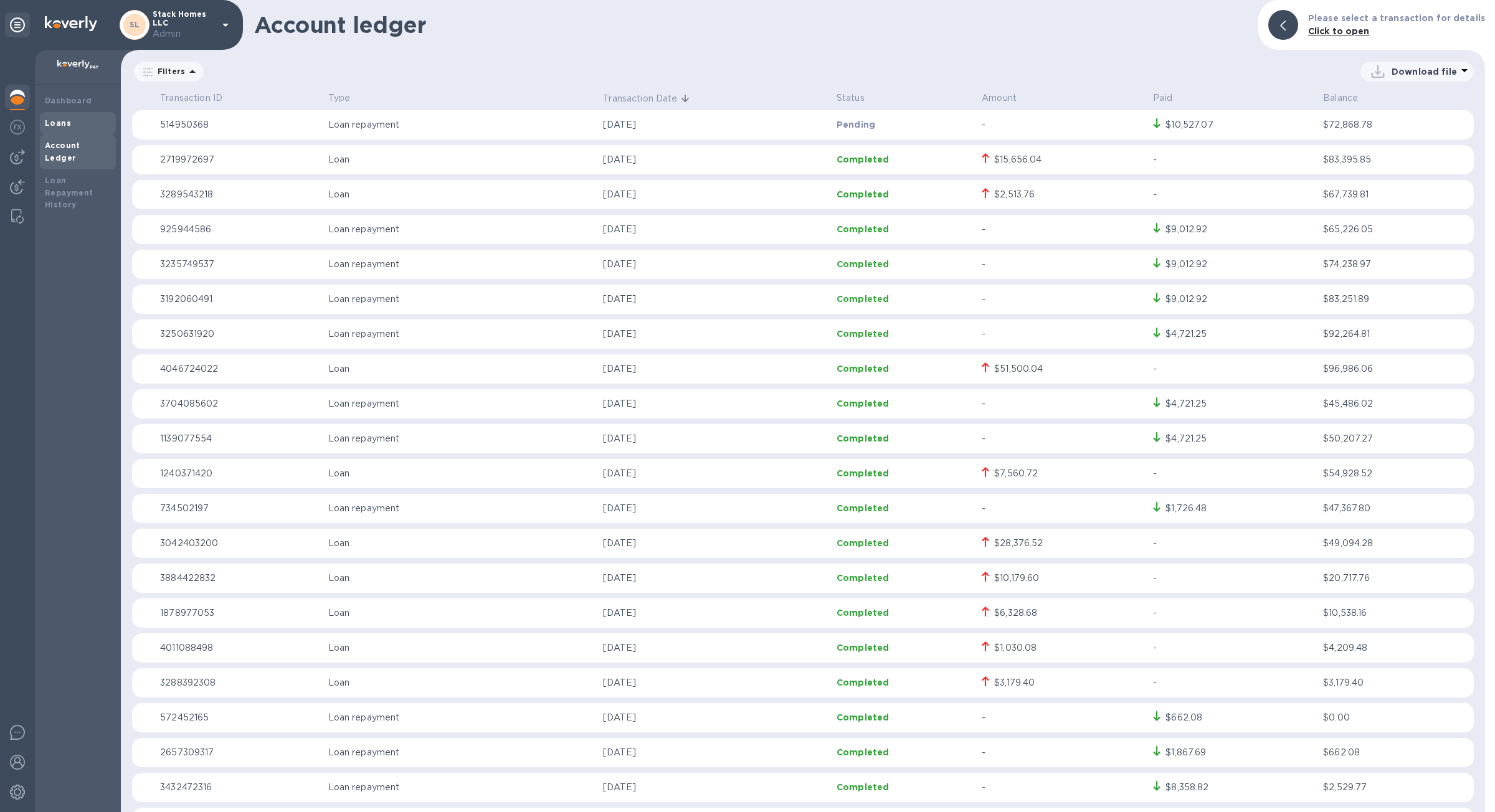
click at [69, 120] on div "Loans" at bounding box center [78, 123] width 66 height 13
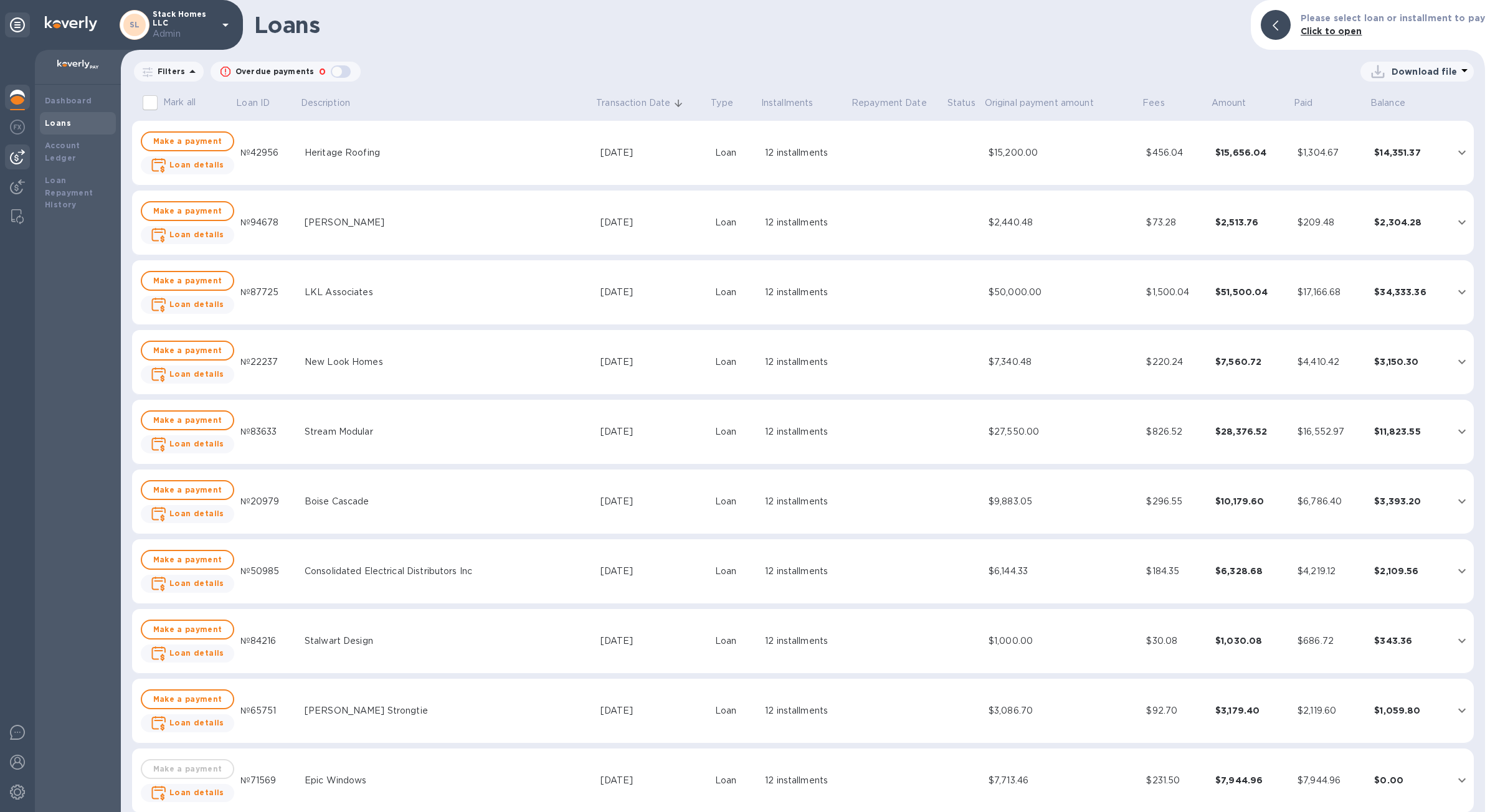
click at [17, 155] on img at bounding box center [17, 157] width 15 height 15
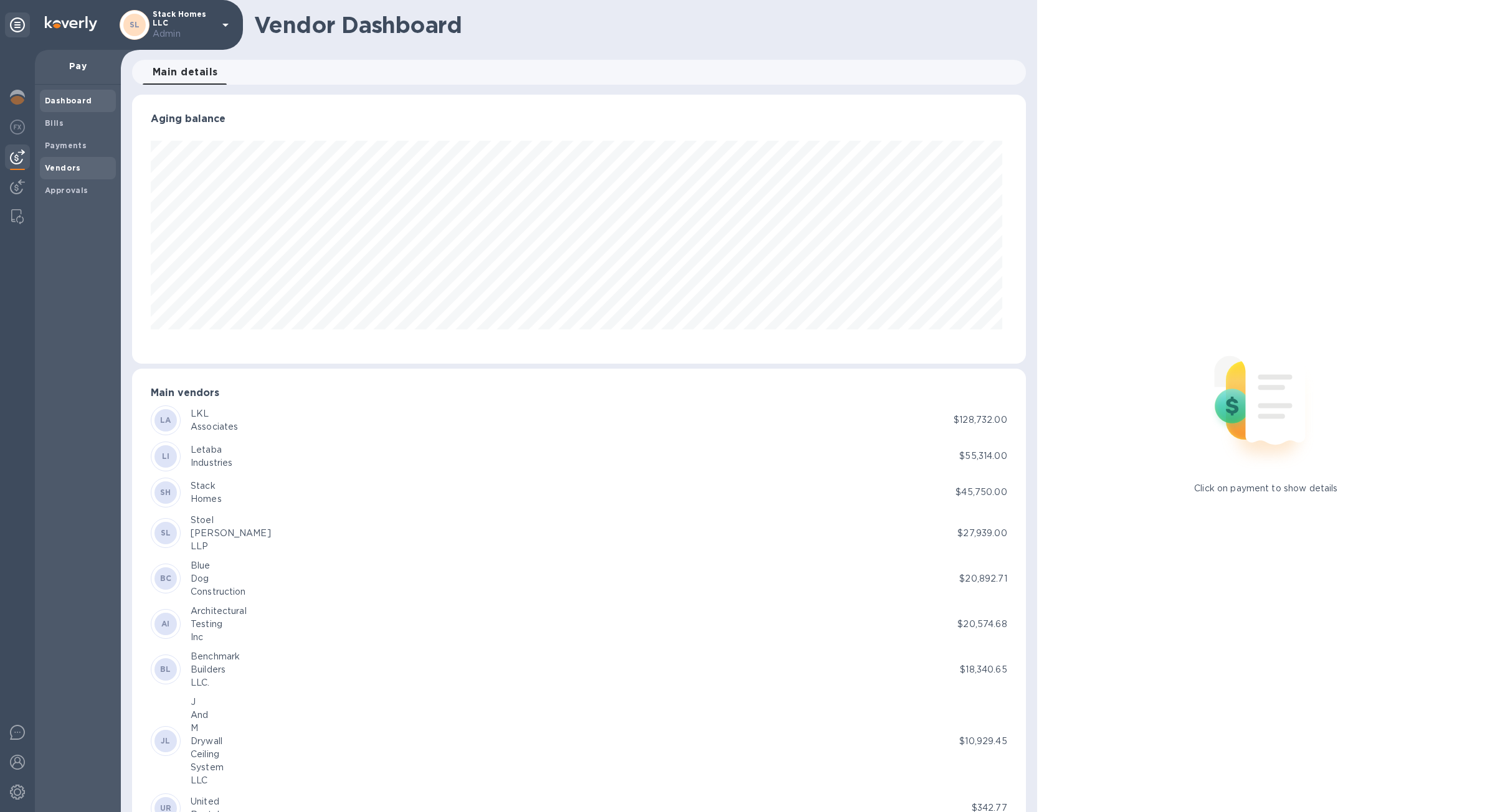
scroll to position [269, 888]
click at [68, 145] on b "Payments" at bounding box center [66, 145] width 42 height 9
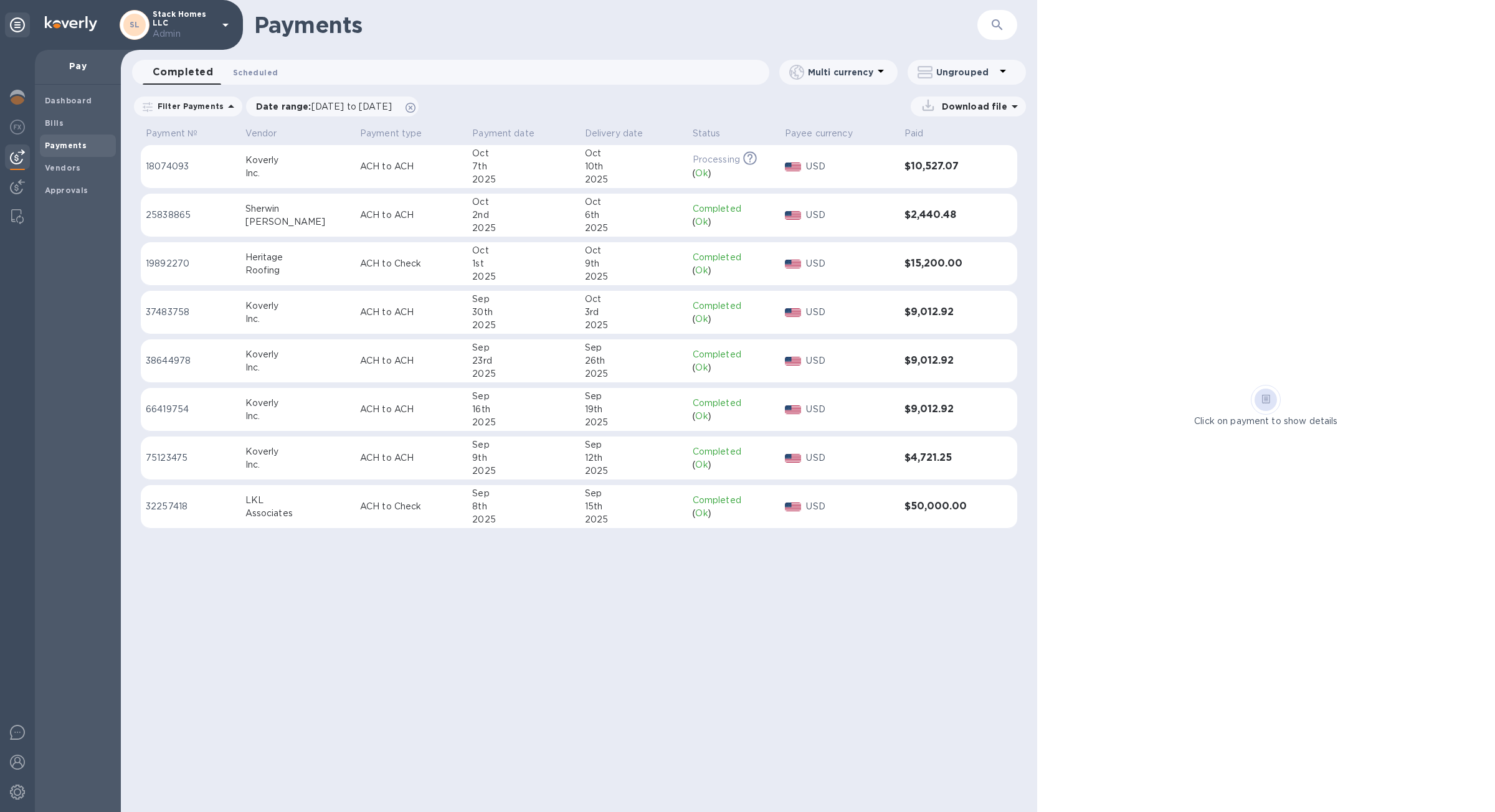
click at [244, 74] on span "Scheduled 0" at bounding box center [255, 72] width 45 height 13
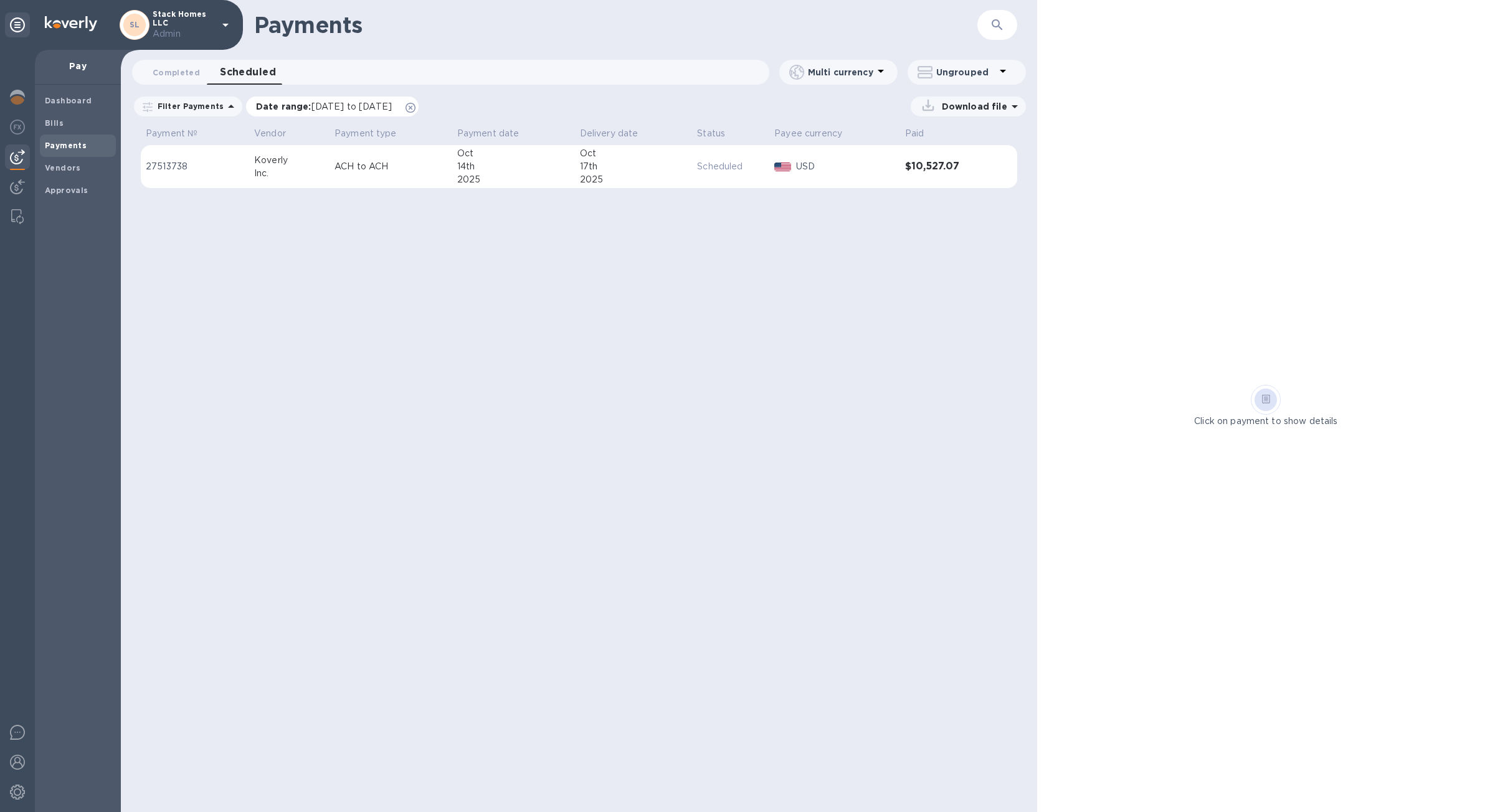
click at [415, 109] on icon at bounding box center [410, 108] width 10 height 10
click at [434, 161] on p "ACH to ACH" at bounding box center [390, 166] width 112 height 13
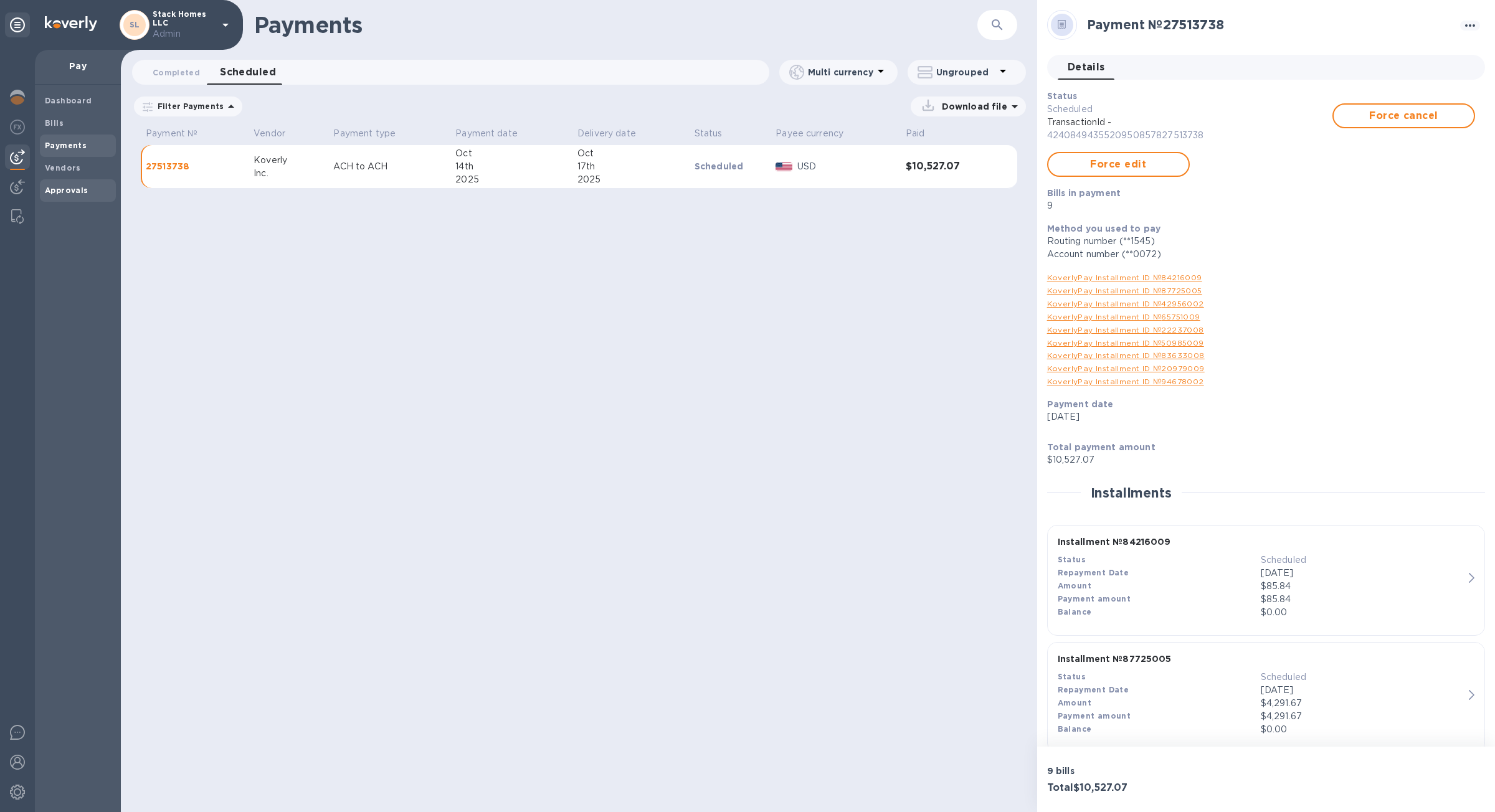
click at [72, 191] on b "Approvals" at bounding box center [67, 190] width 44 height 9
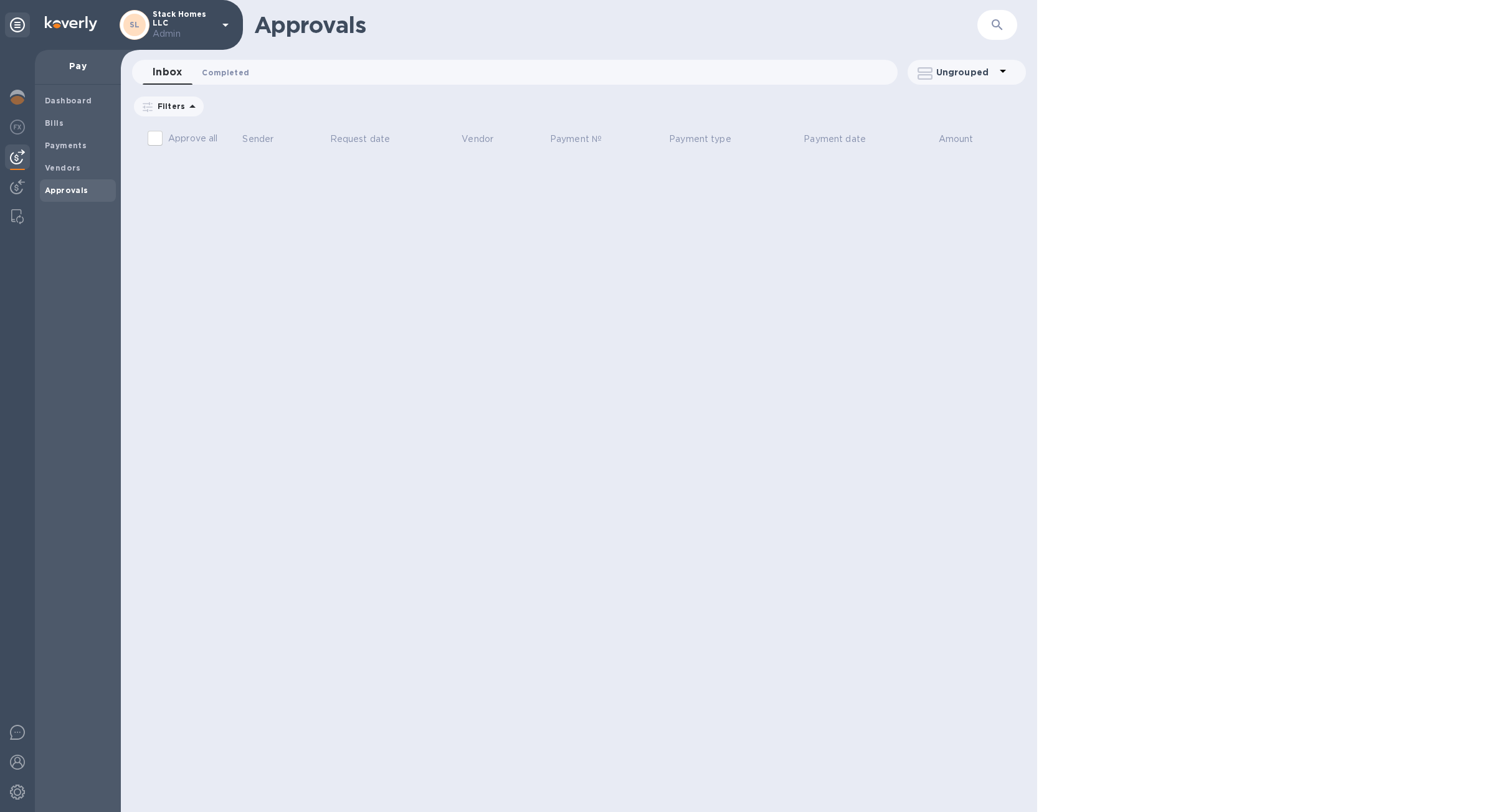
click at [223, 68] on span "Completed 0" at bounding box center [225, 72] width 47 height 13
click at [168, 79] on button "Inbox 0" at bounding box center [164, 72] width 45 height 25
click at [76, 184] on span "Approvals" at bounding box center [67, 191] width 44 height 13
click at [74, 172] on b "Vendors" at bounding box center [63, 168] width 37 height 9
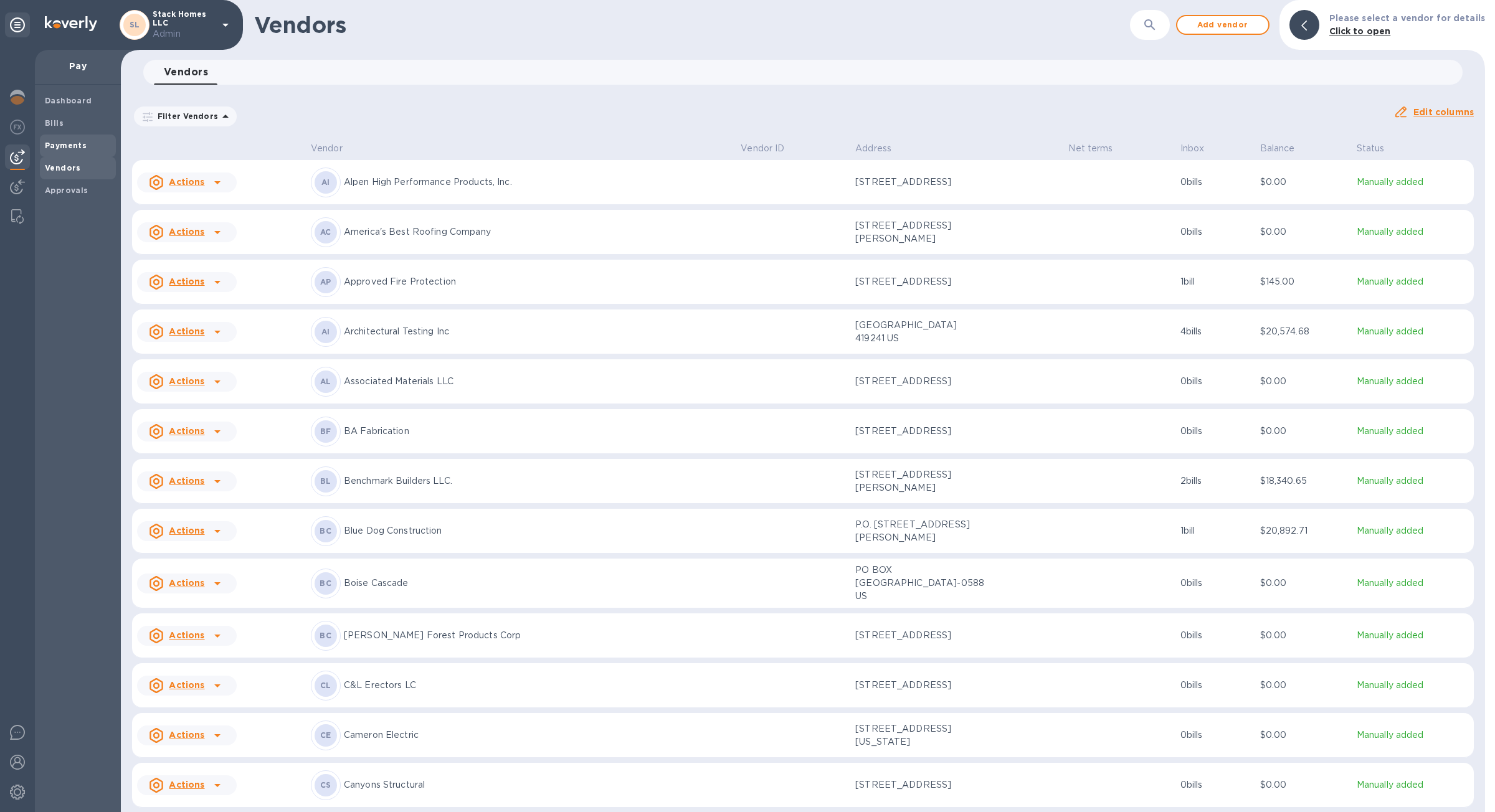
click at [78, 147] on b "Payments" at bounding box center [66, 145] width 42 height 9
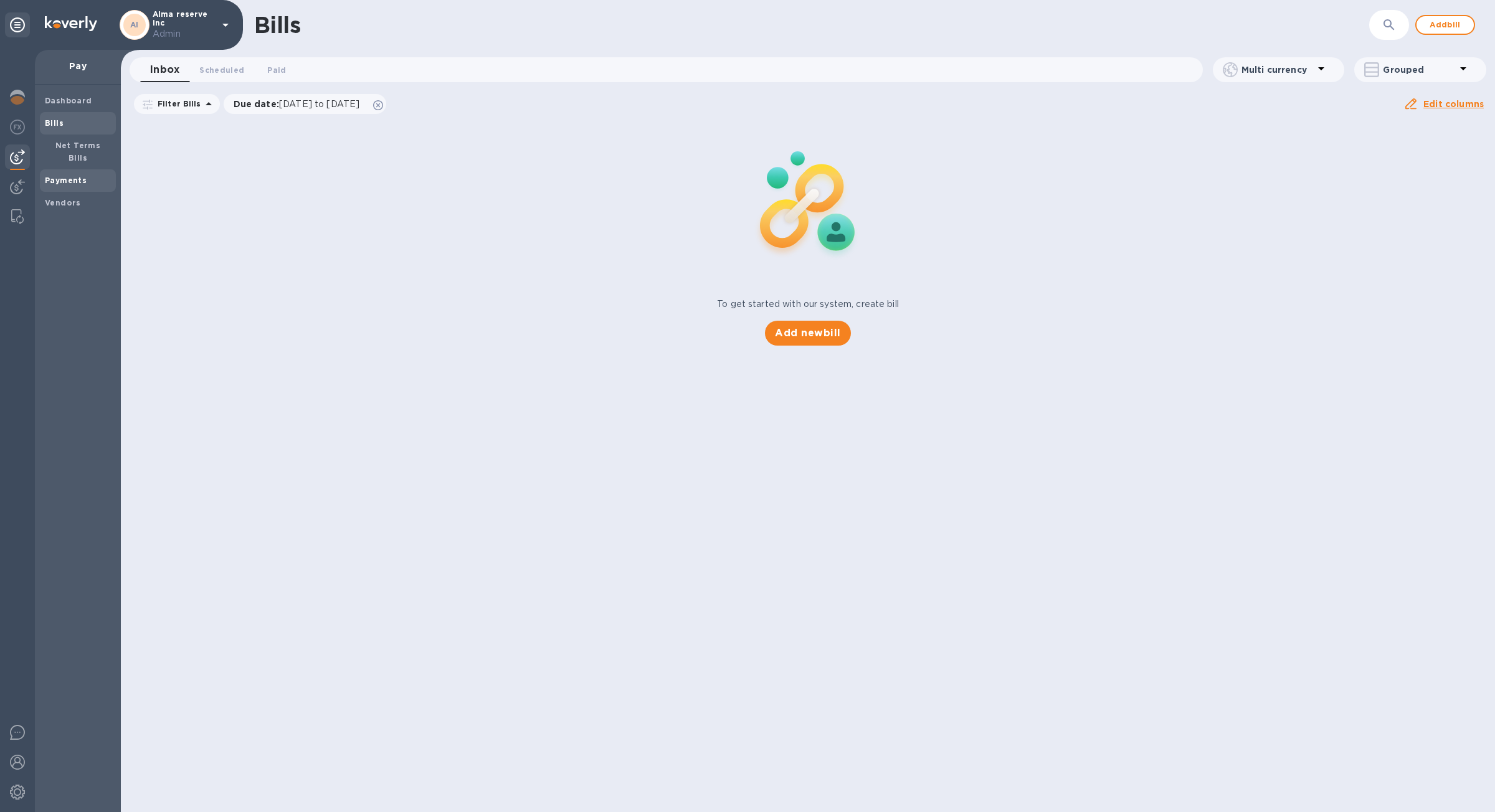
click at [70, 175] on b "Payments" at bounding box center [66, 180] width 42 height 9
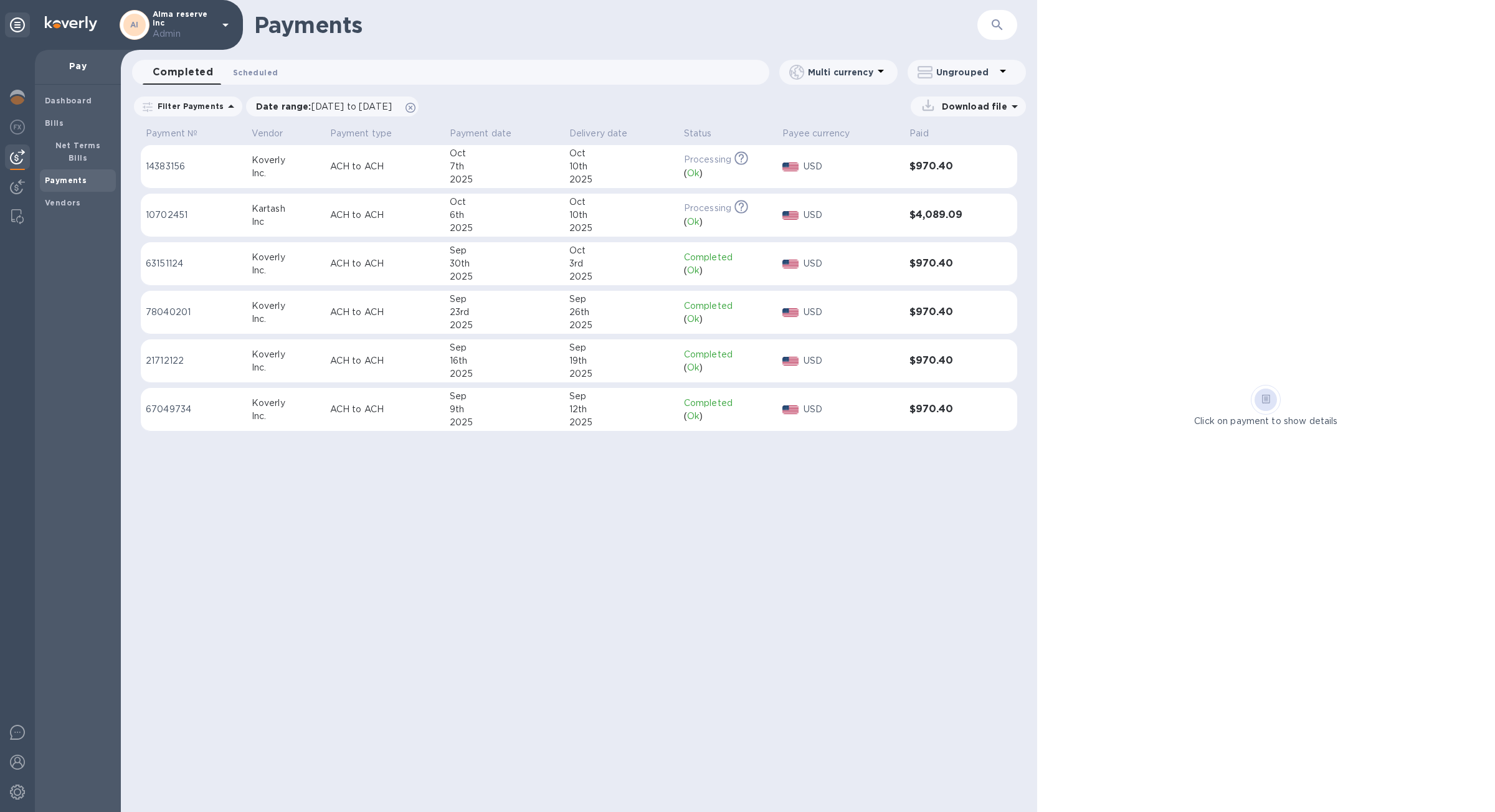
click at [269, 70] on span "Scheduled 0" at bounding box center [255, 72] width 45 height 13
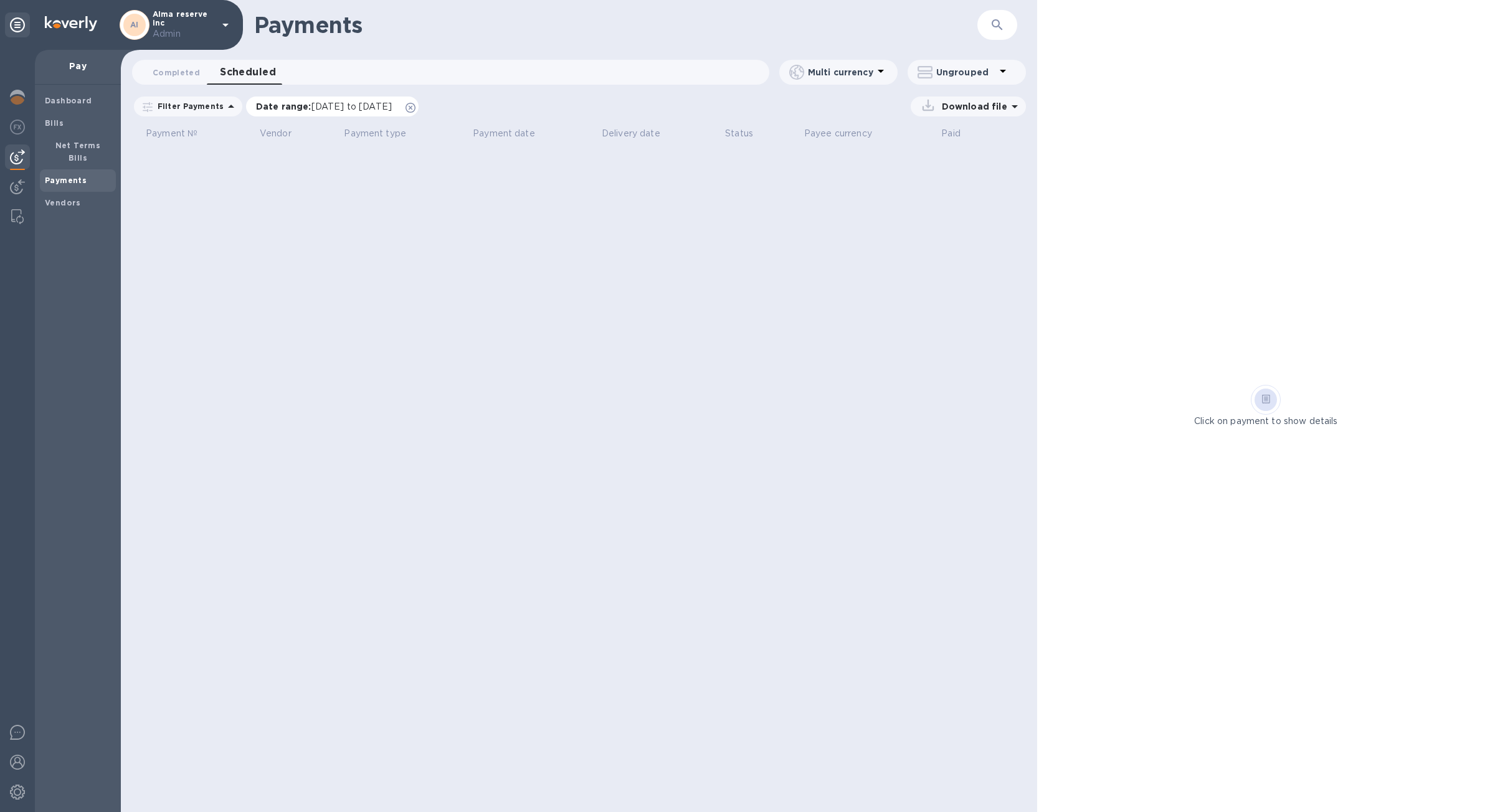
click at [415, 107] on icon at bounding box center [410, 108] width 10 height 10
click at [63, 144] on b "Net Terms Bills" at bounding box center [78, 151] width 46 height 22
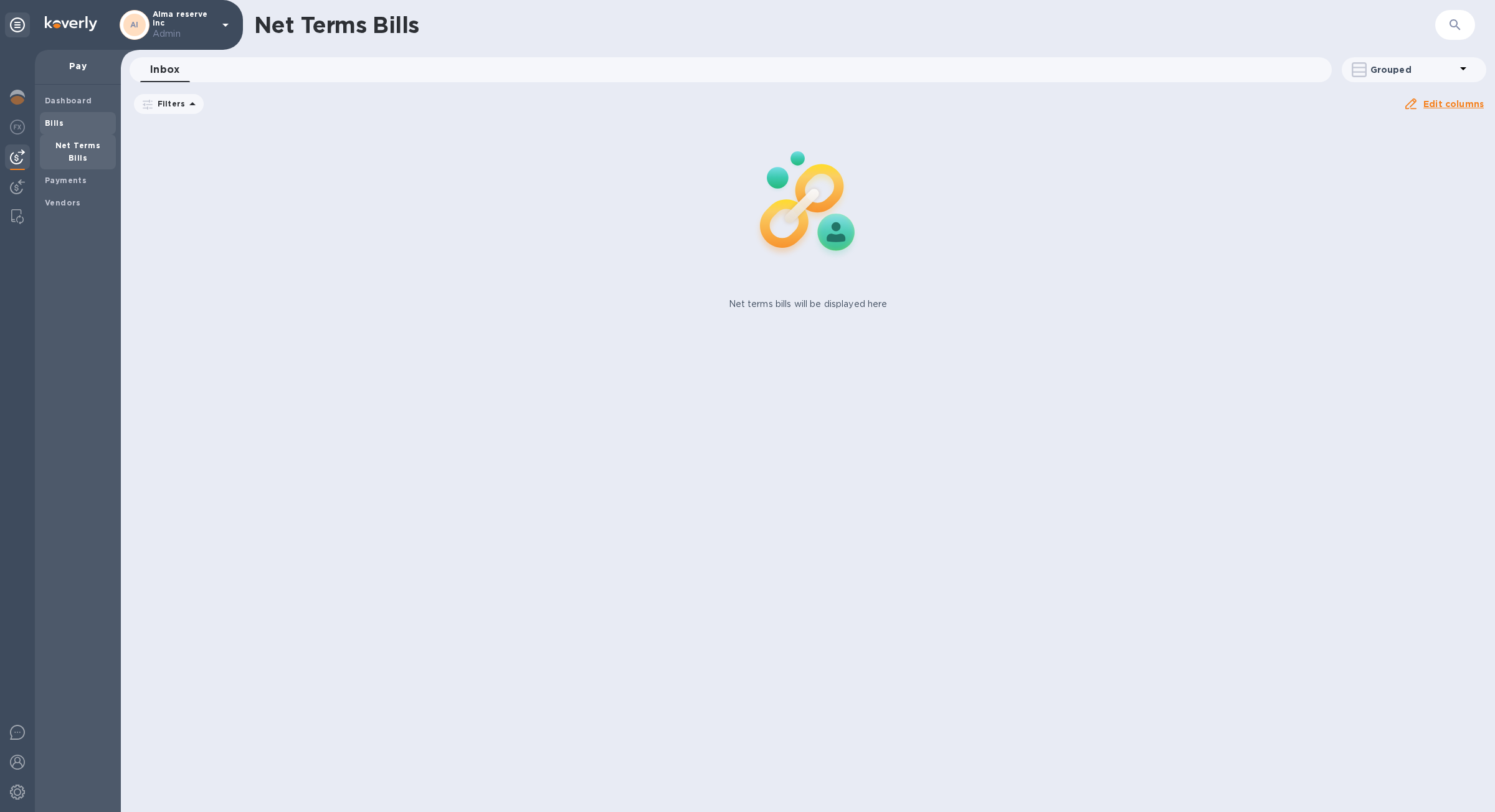
click at [63, 129] on span "Bills" at bounding box center [78, 123] width 66 height 13
